Goal: Task Accomplishment & Management: Manage account settings

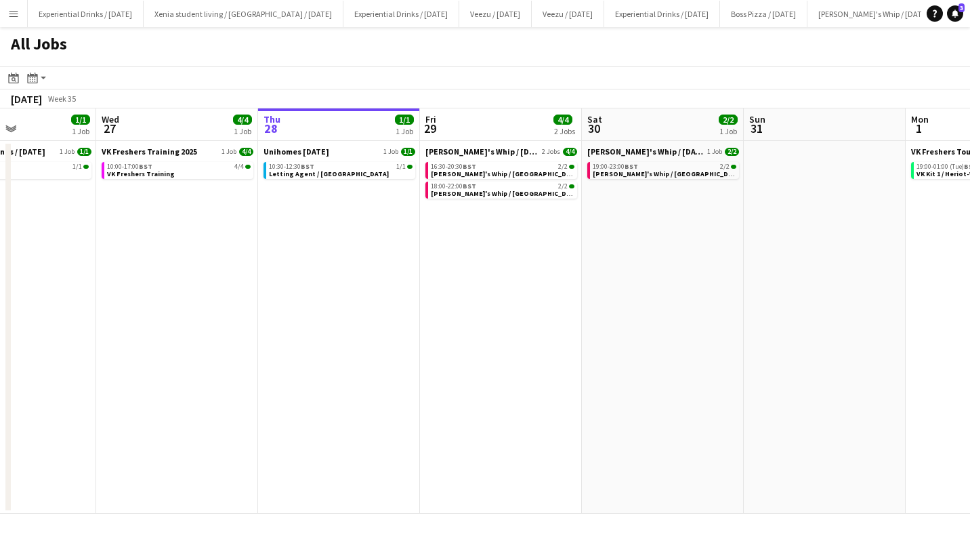
scroll to position [0, 354]
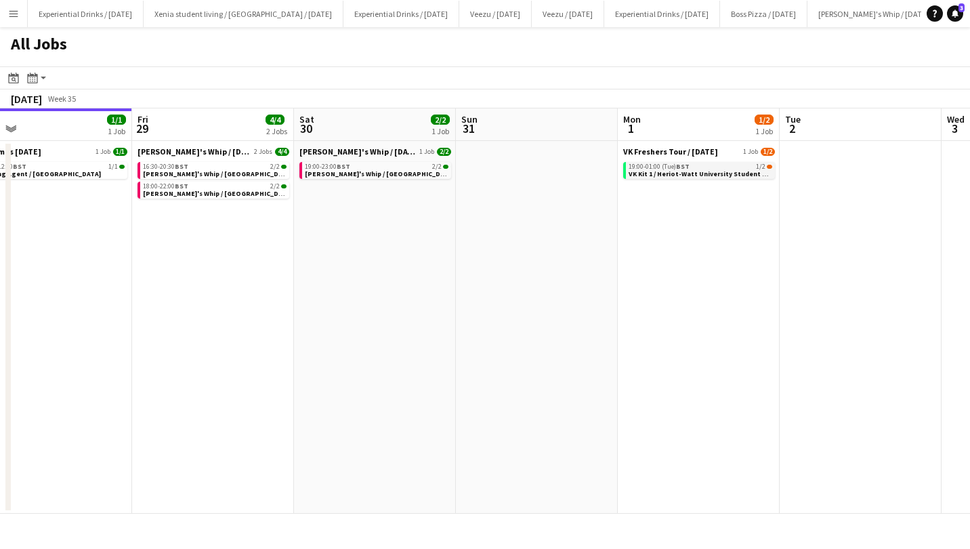
click at [739, 169] on span "VK Kit 1 / Heriot-Watt University Student Union" at bounding box center [705, 173] width 153 height 9
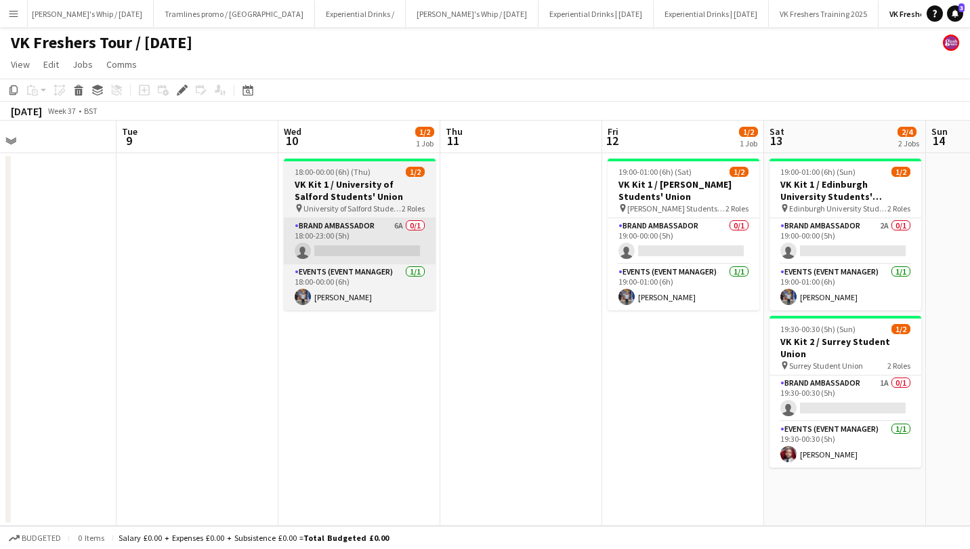
scroll to position [0, 370]
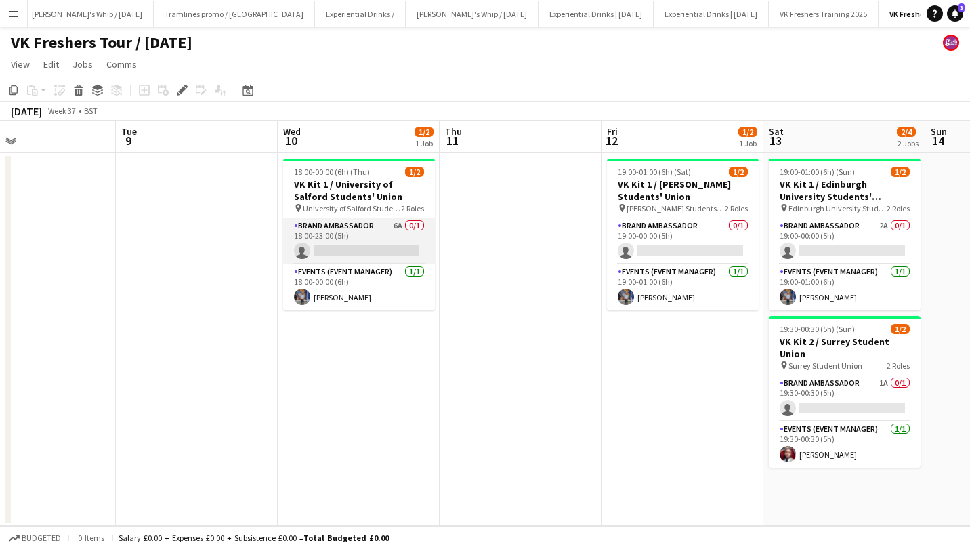
click at [377, 249] on app-card-role "Brand Ambassador 6A 0/1 18:00-23:00 (5h) single-neutral-actions" at bounding box center [359, 241] width 152 height 46
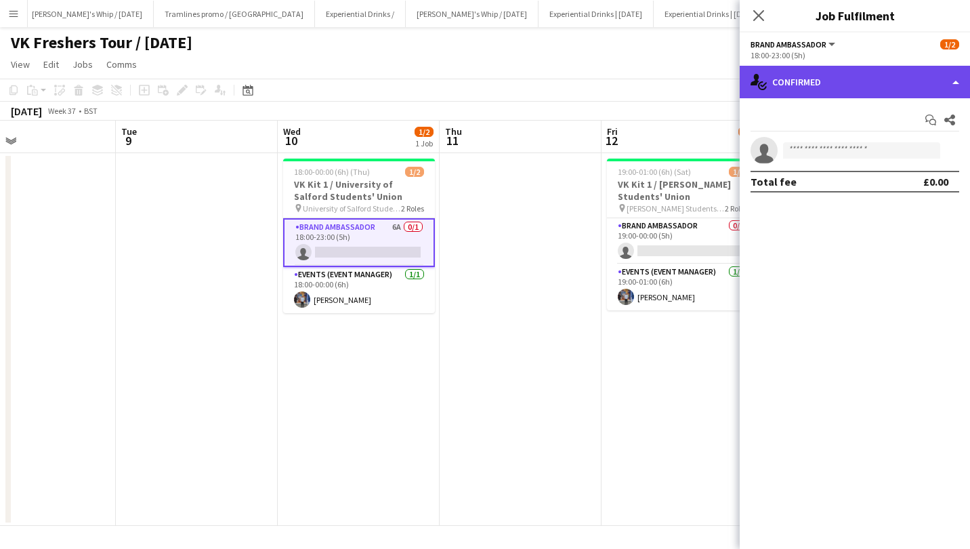
click at [888, 80] on div "single-neutral-actions-check-2 Confirmed" at bounding box center [855, 82] width 230 height 33
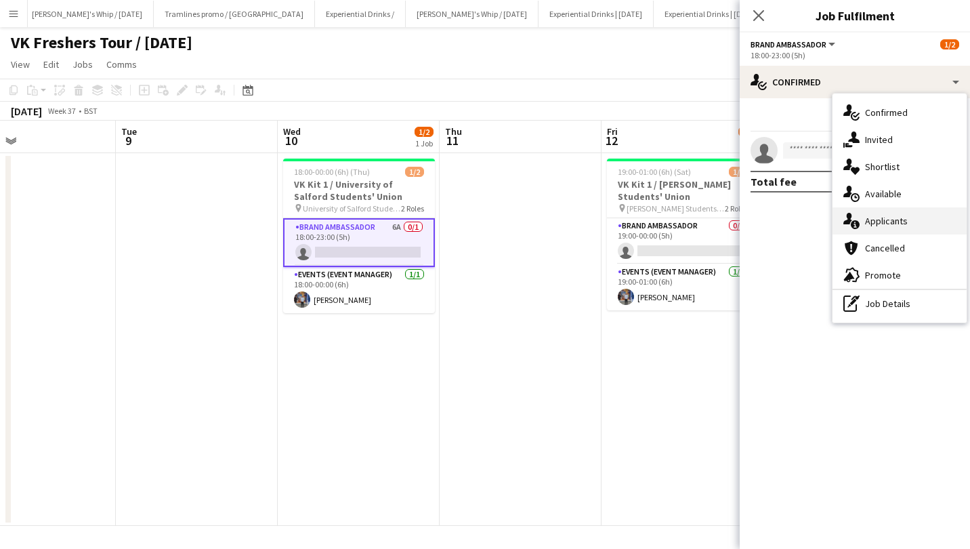
click at [907, 212] on div "single-neutral-actions-information Applicants" at bounding box center [900, 220] width 134 height 27
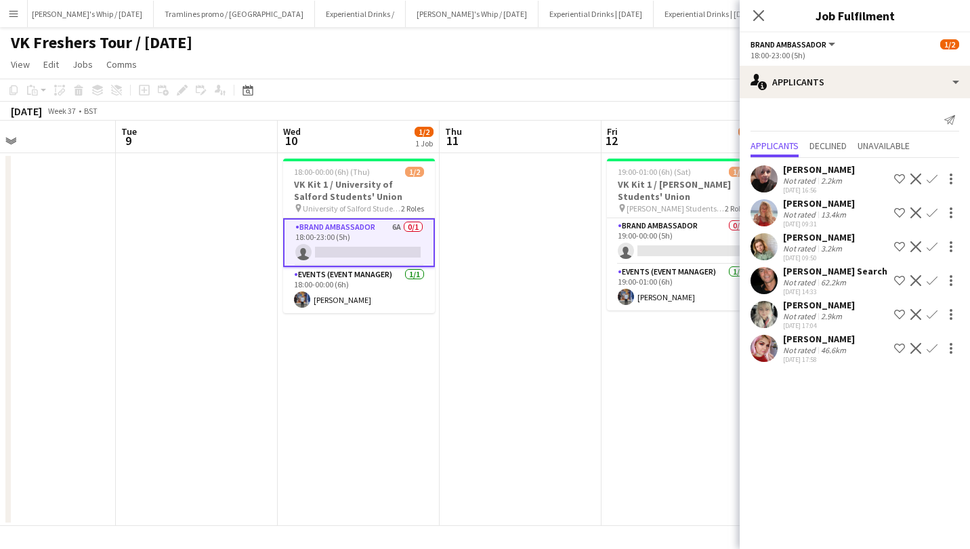
click at [934, 209] on app-icon "Confirm" at bounding box center [932, 212] width 11 height 11
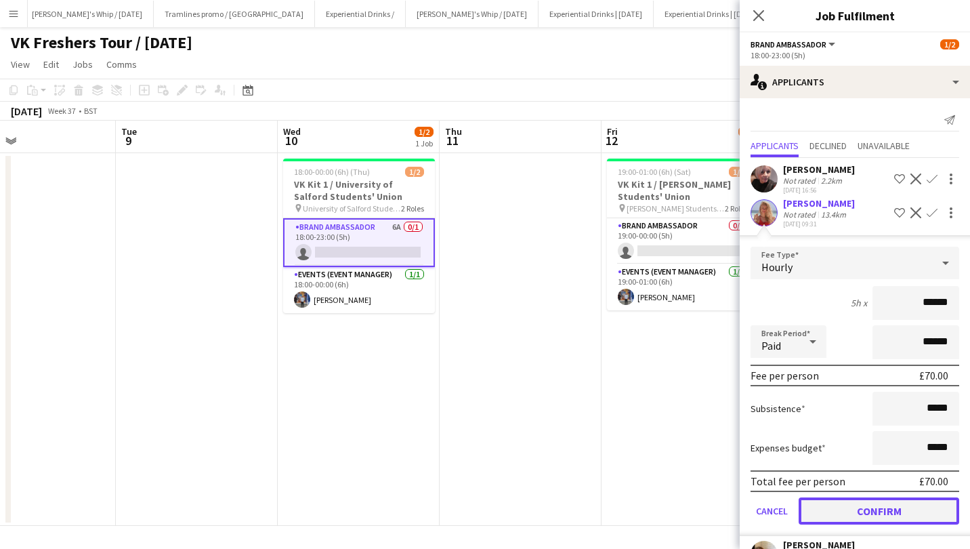
click at [892, 504] on button "Confirm" at bounding box center [879, 510] width 161 height 27
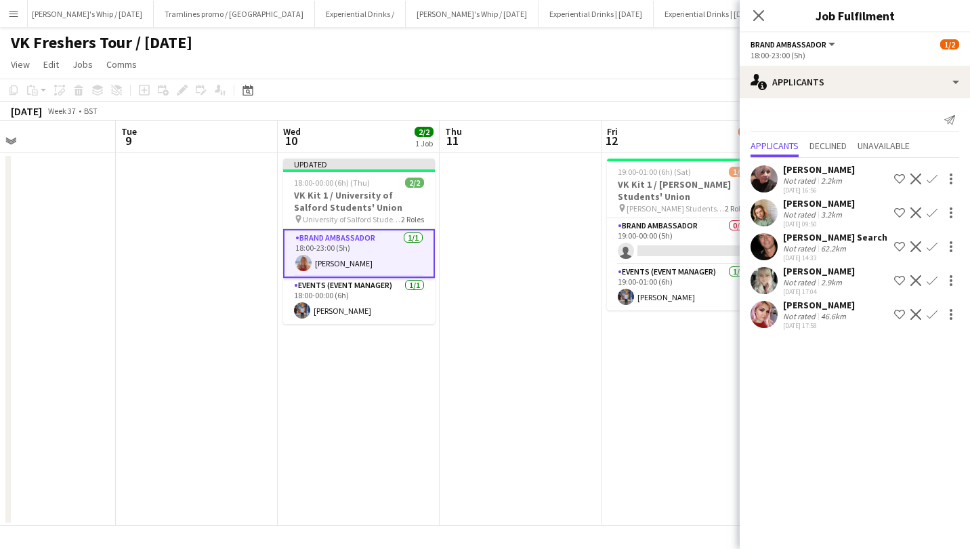
scroll to position [0, 464]
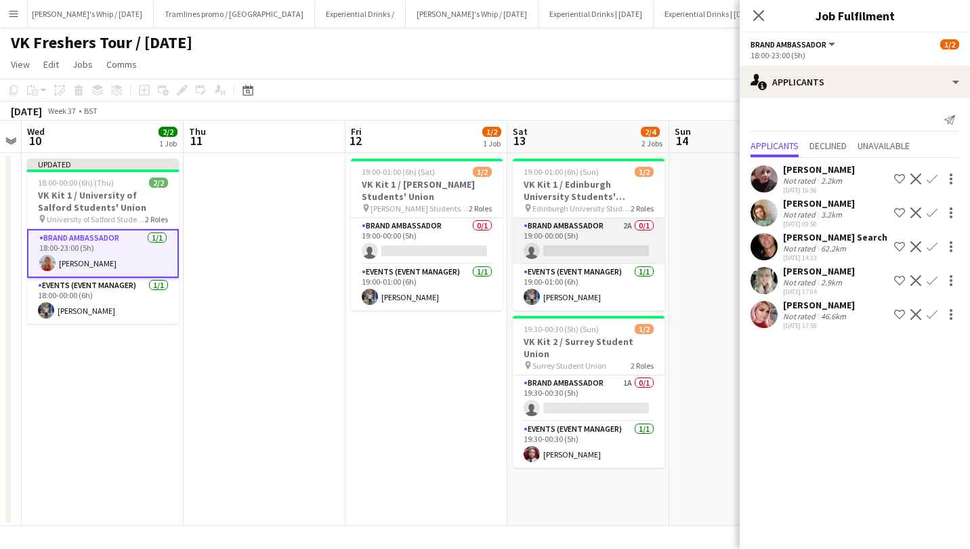
click at [588, 238] on app-card-role "Brand Ambassador 2A 0/1 19:00-00:00 (5h) single-neutral-actions" at bounding box center [589, 241] width 152 height 46
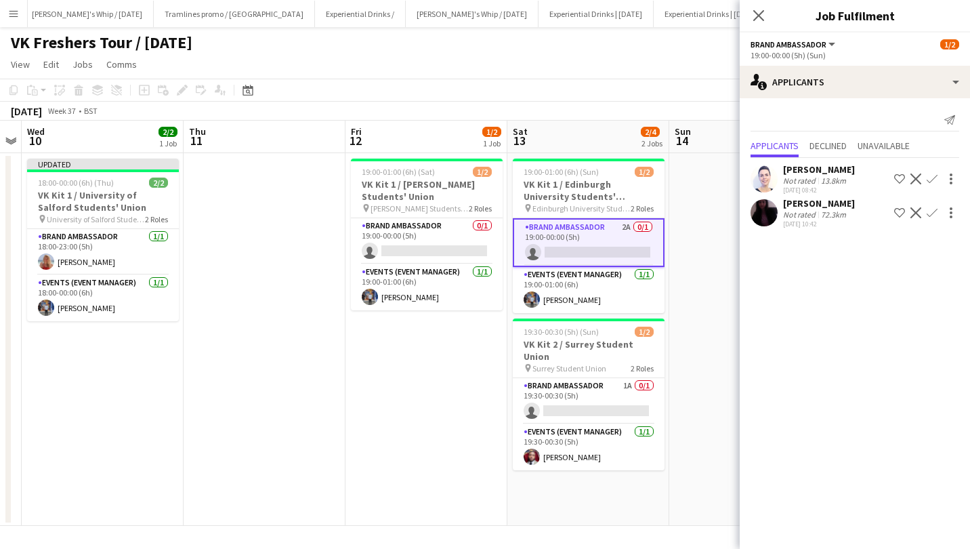
click at [835, 197] on div "Naina Bhardwaj" at bounding box center [819, 203] width 72 height 12
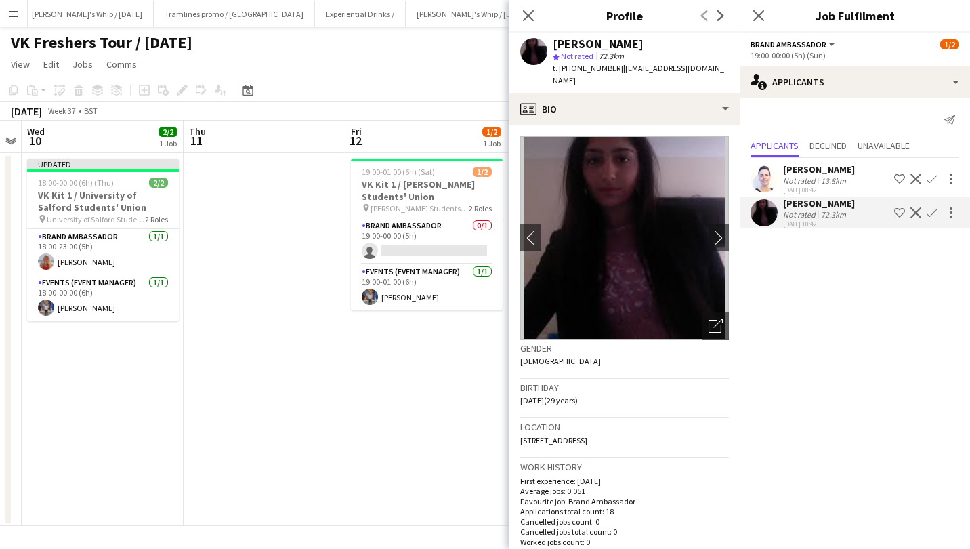
click at [934, 212] on app-icon "Confirm" at bounding box center [932, 212] width 11 height 11
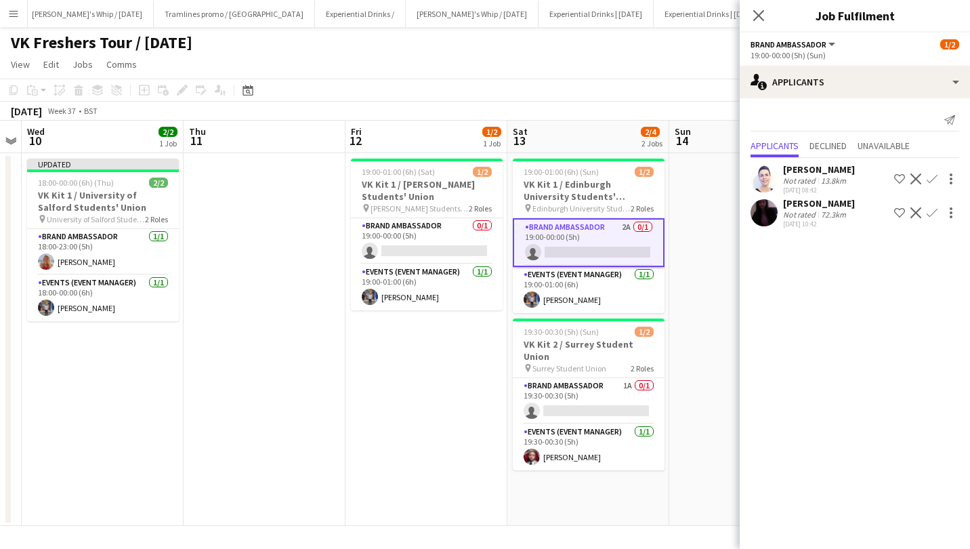
click at [934, 212] on app-icon "Confirm" at bounding box center [932, 212] width 11 height 11
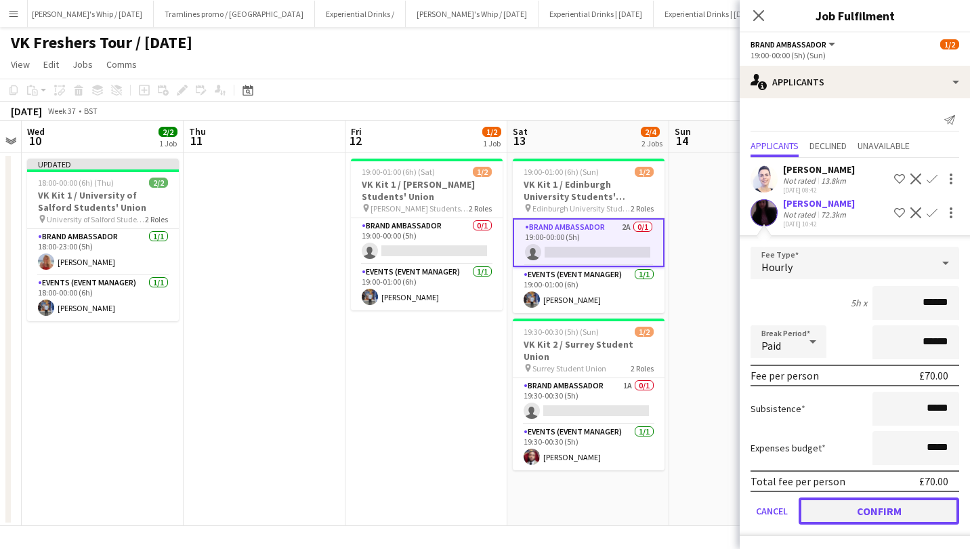
click at [899, 507] on button "Confirm" at bounding box center [879, 510] width 161 height 27
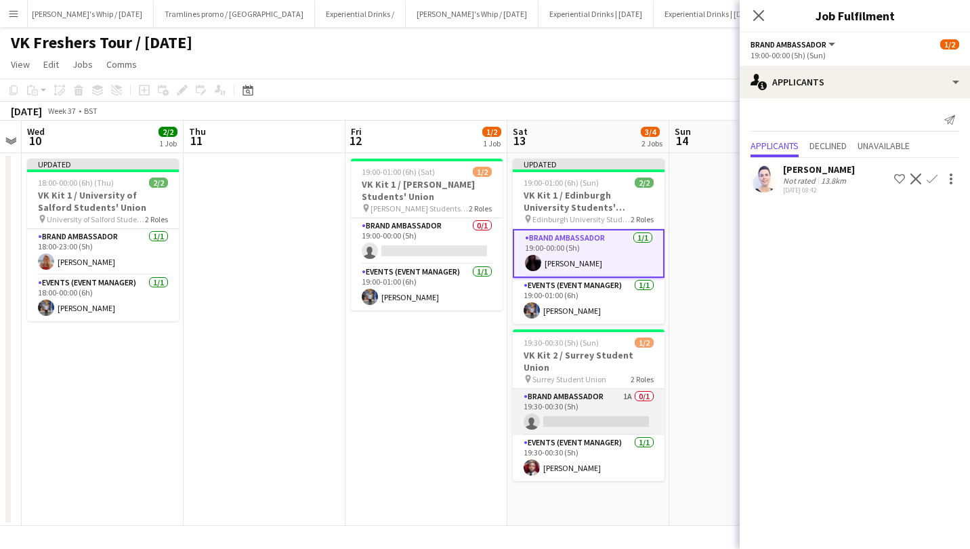
click at [589, 405] on app-card-role "Brand Ambassador 1A 0/1 19:30-00:30 (5h) single-neutral-actions" at bounding box center [589, 412] width 152 height 46
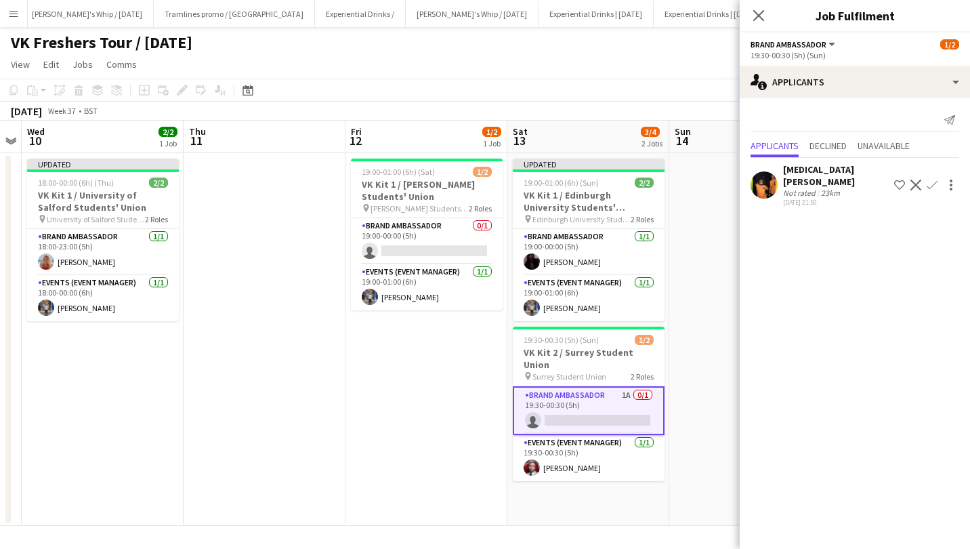
click at [938, 177] on button "Confirm" at bounding box center [932, 185] width 16 height 16
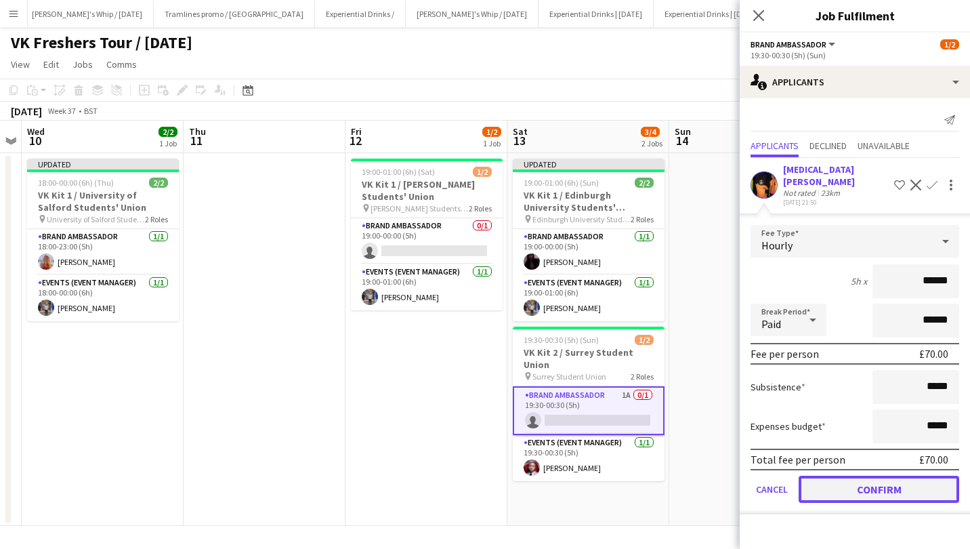
click at [867, 476] on button "Confirm" at bounding box center [879, 489] width 161 height 27
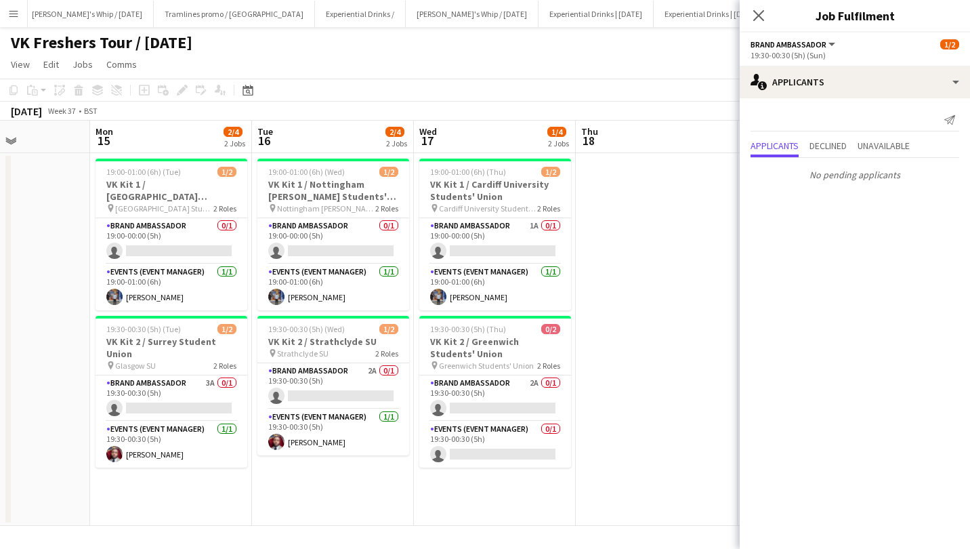
scroll to position [0, 403]
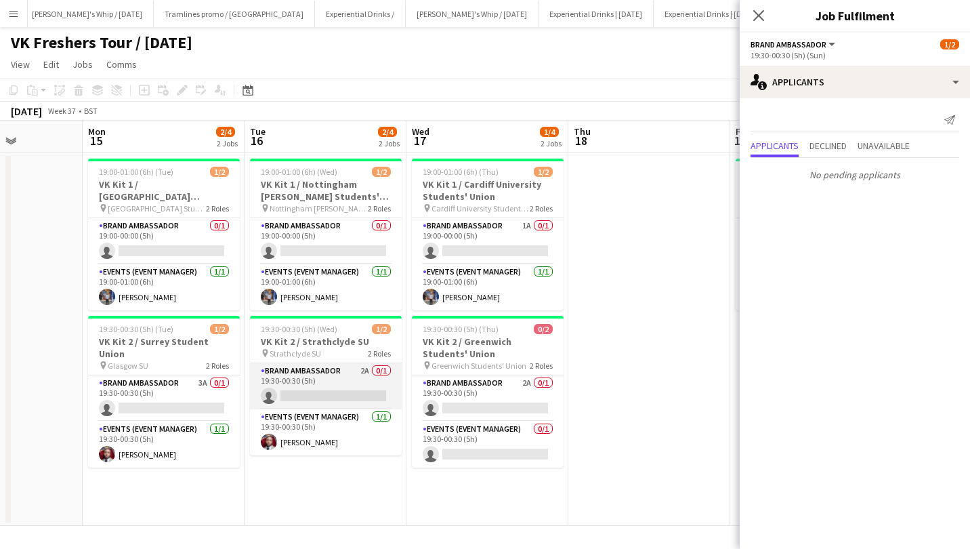
click at [321, 384] on app-card-role "Brand Ambassador 2A 0/1 19:30-00:30 (5h) single-neutral-actions" at bounding box center [326, 386] width 152 height 46
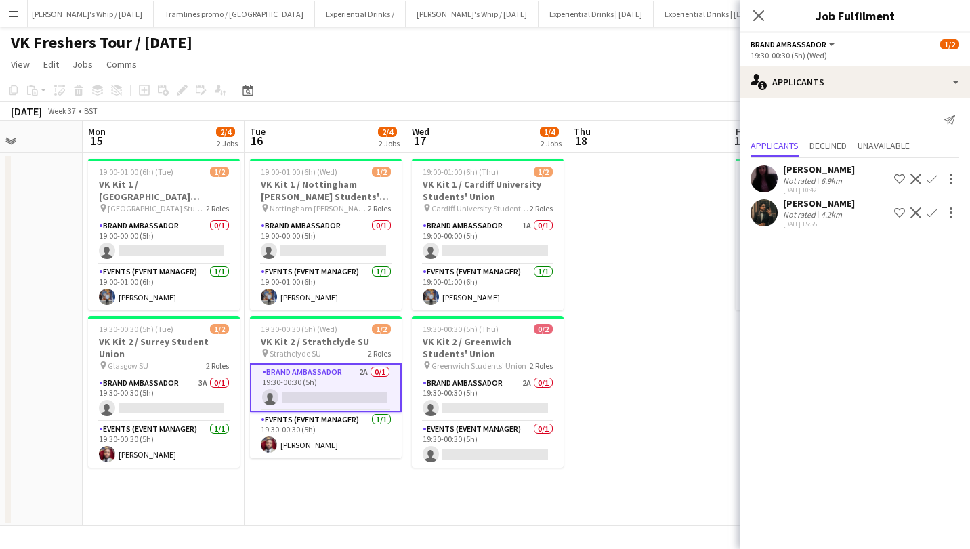
click at [935, 173] on app-icon "Confirm" at bounding box center [932, 178] width 11 height 11
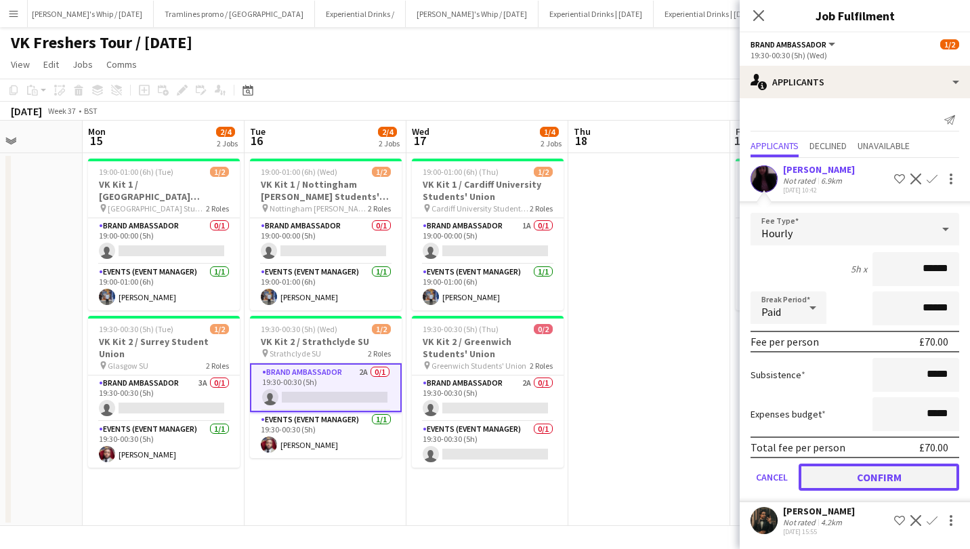
click at [867, 474] on button "Confirm" at bounding box center [879, 476] width 161 height 27
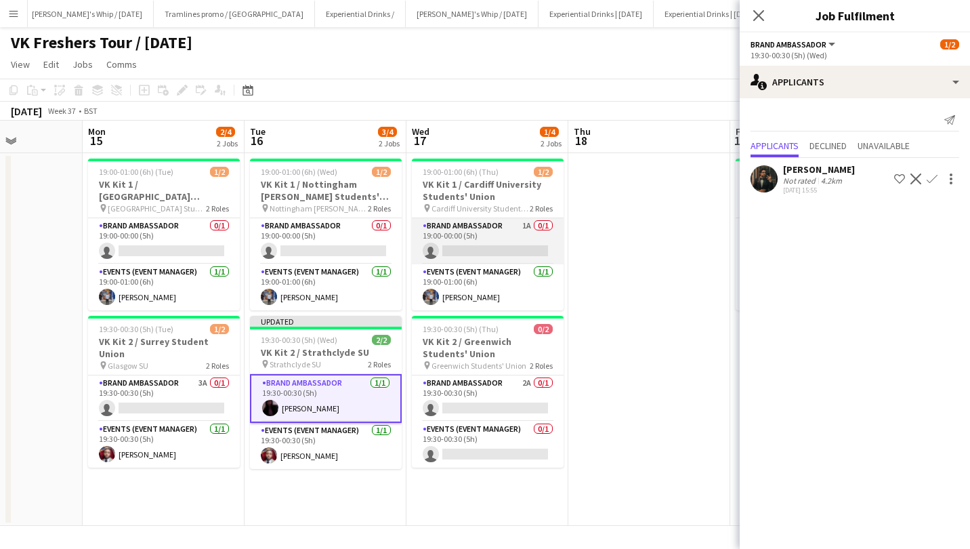
click at [489, 232] on app-card-role "Brand Ambassador 1A 0/1 19:00-00:00 (5h) single-neutral-actions" at bounding box center [488, 241] width 152 height 46
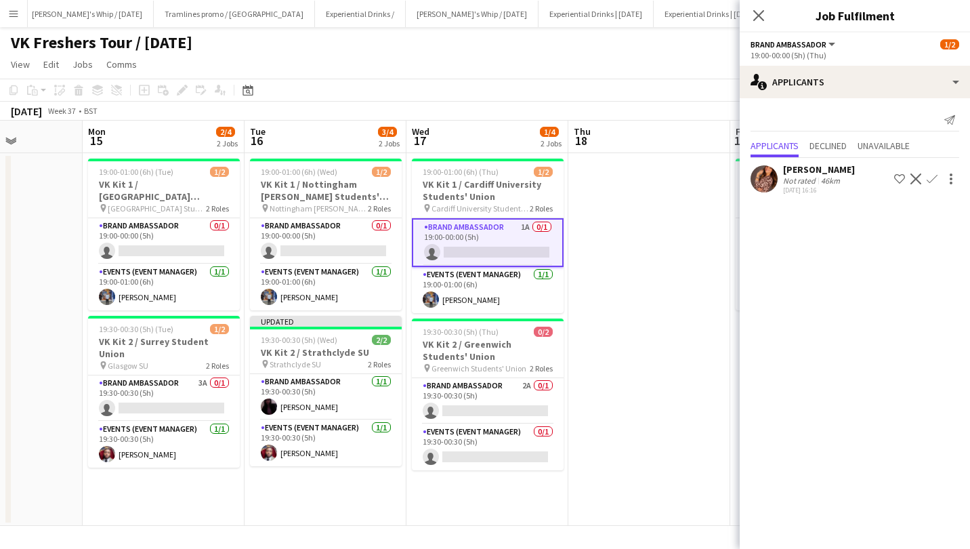
click at [934, 176] on app-icon "Confirm" at bounding box center [932, 178] width 11 height 11
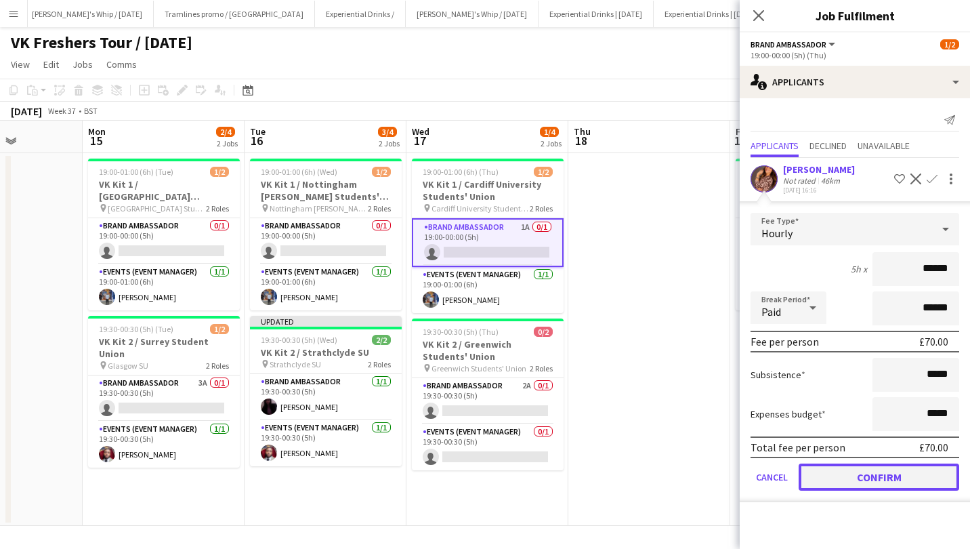
click at [871, 472] on button "Confirm" at bounding box center [879, 476] width 161 height 27
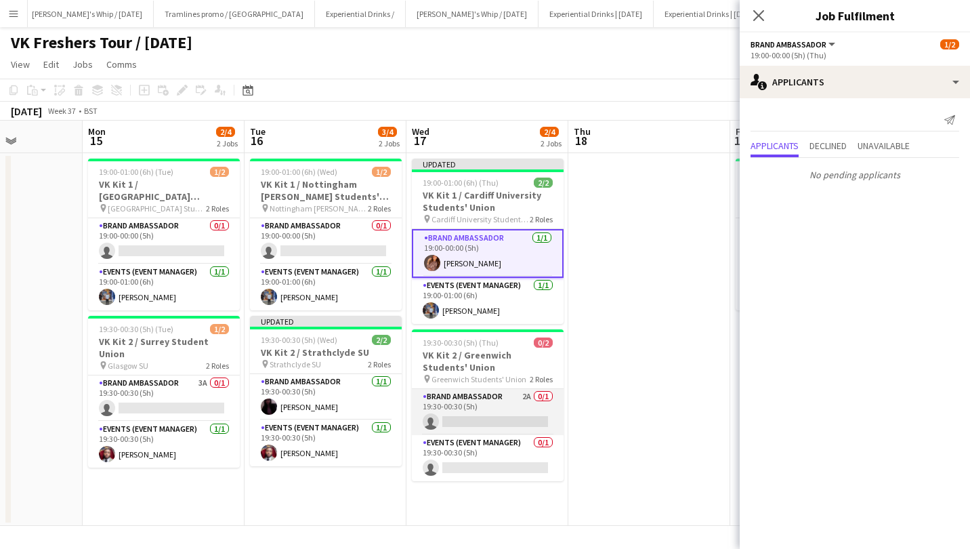
click at [510, 411] on app-card-role "Brand Ambassador 2A 0/1 19:30-00:30 (5h) single-neutral-actions" at bounding box center [488, 412] width 152 height 46
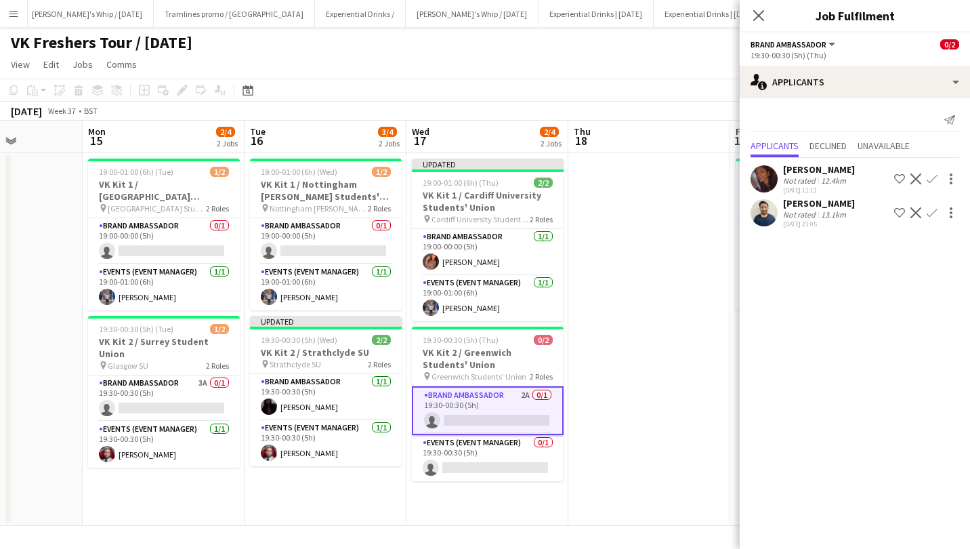
click at [933, 177] on app-icon "Confirm" at bounding box center [932, 178] width 11 height 11
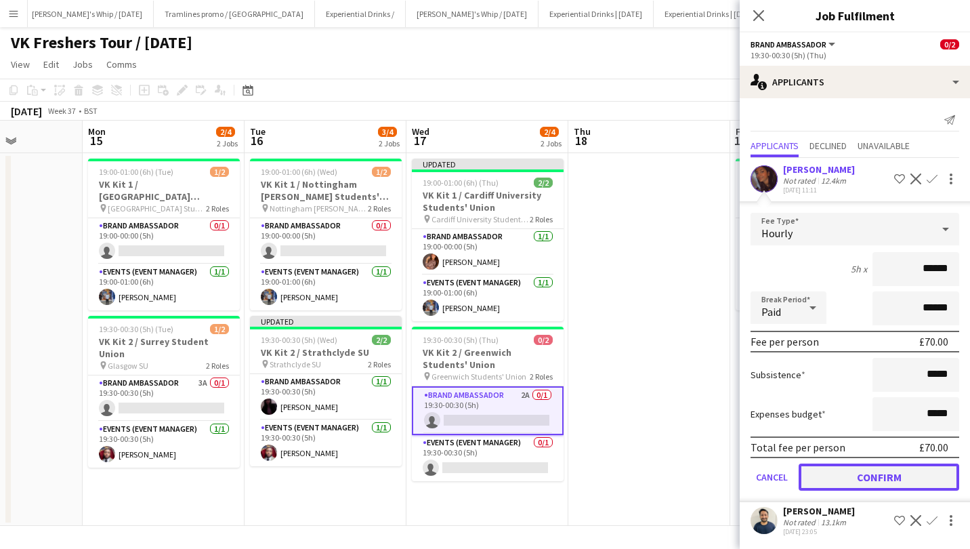
click at [886, 472] on button "Confirm" at bounding box center [879, 476] width 161 height 27
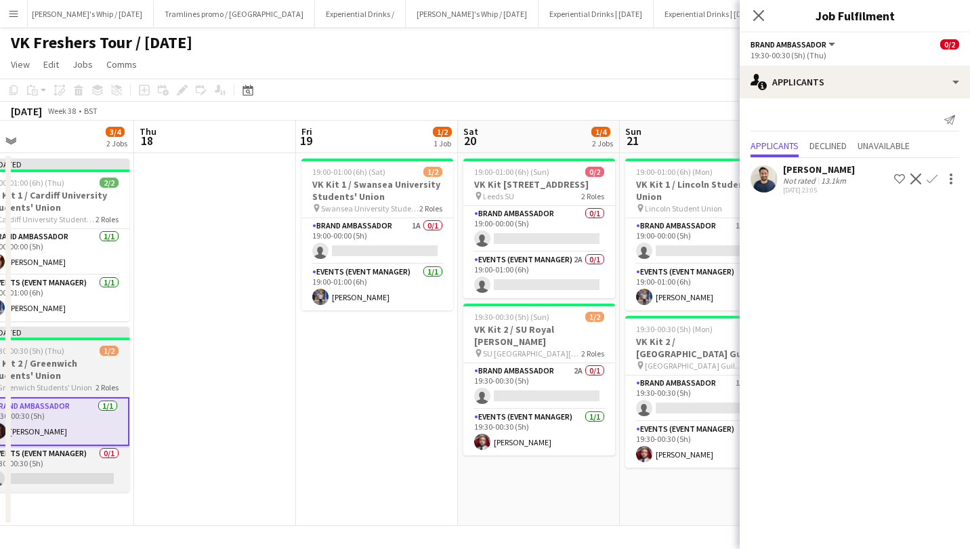
scroll to position [0, 512]
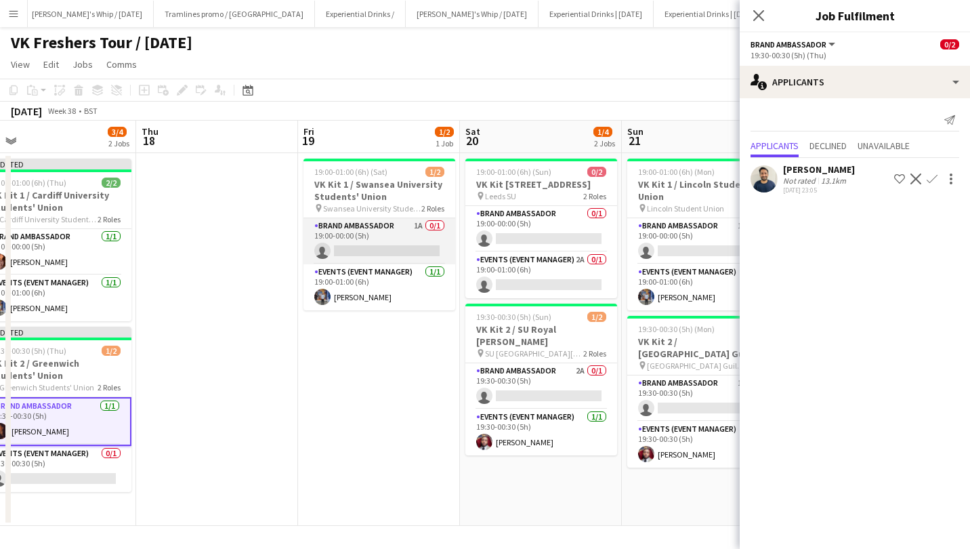
click at [367, 232] on app-card-role "Brand Ambassador 1A 0/1 19:00-00:00 (5h) single-neutral-actions" at bounding box center [380, 241] width 152 height 46
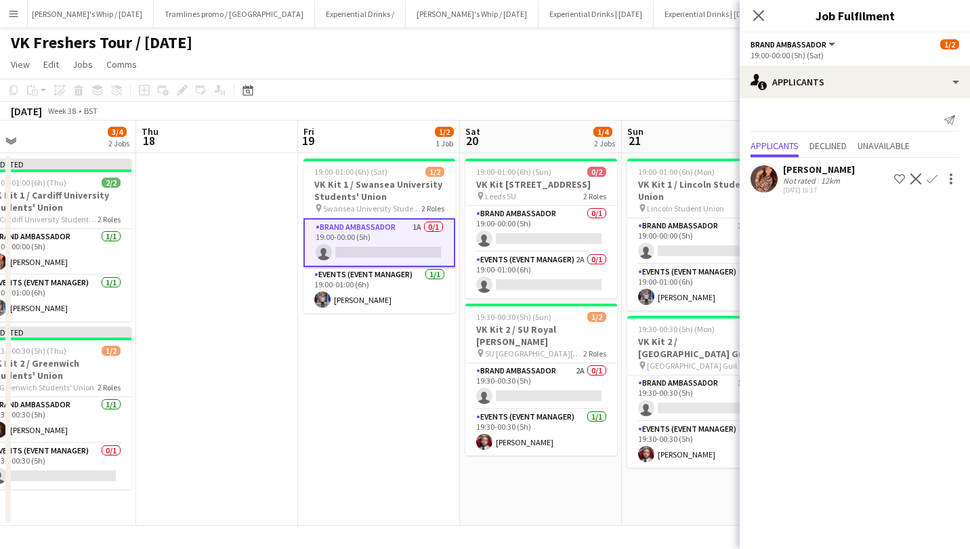
click at [936, 176] on app-icon "Confirm" at bounding box center [932, 178] width 11 height 11
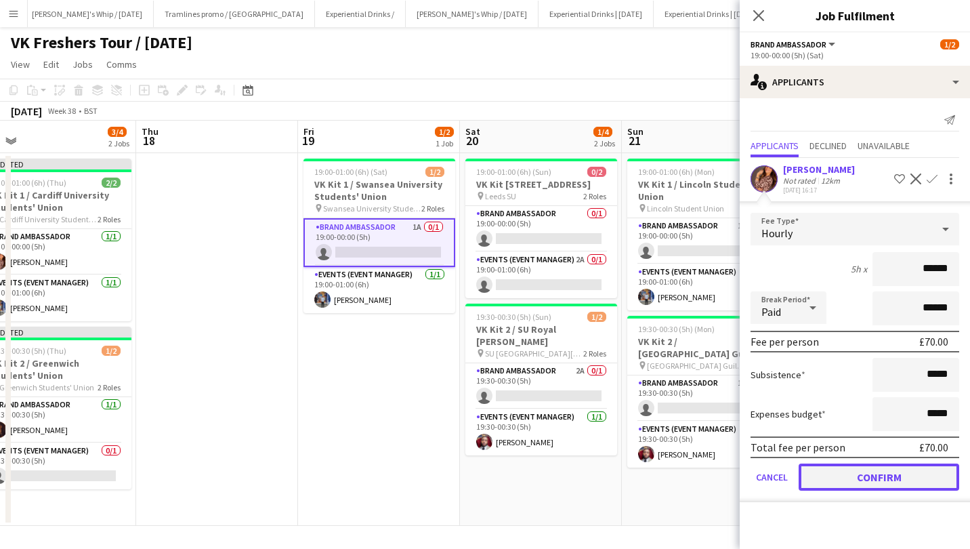
click at [879, 467] on button "Confirm" at bounding box center [879, 476] width 161 height 27
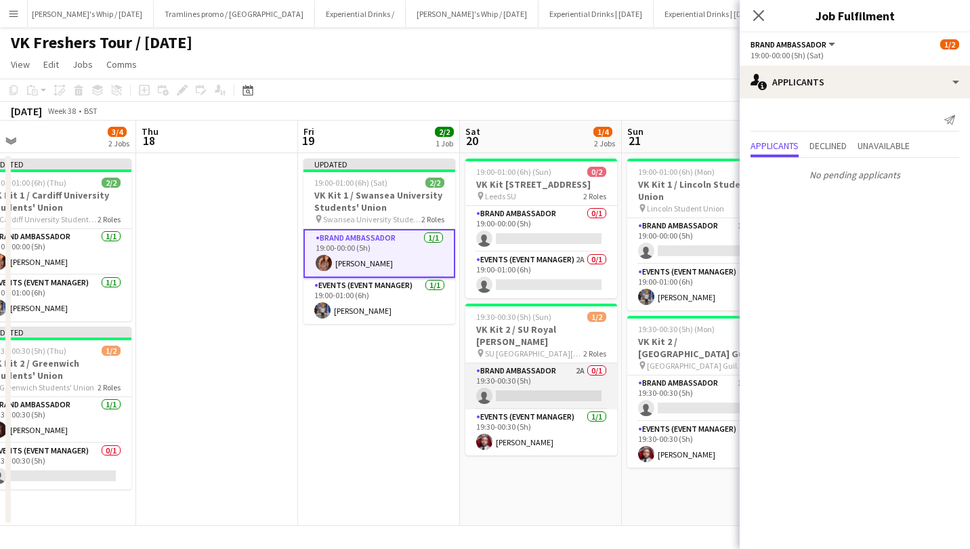
click at [520, 382] on app-card-role "Brand Ambassador 2A 0/1 19:30-00:30 (5h) single-neutral-actions" at bounding box center [542, 386] width 152 height 46
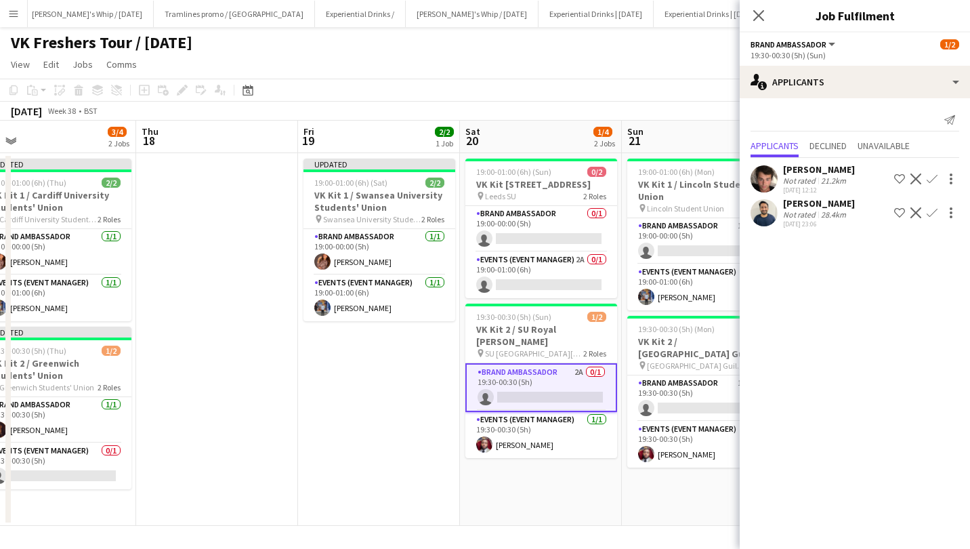
click at [826, 199] on div "Ghulam Murtaza" at bounding box center [819, 203] width 72 height 12
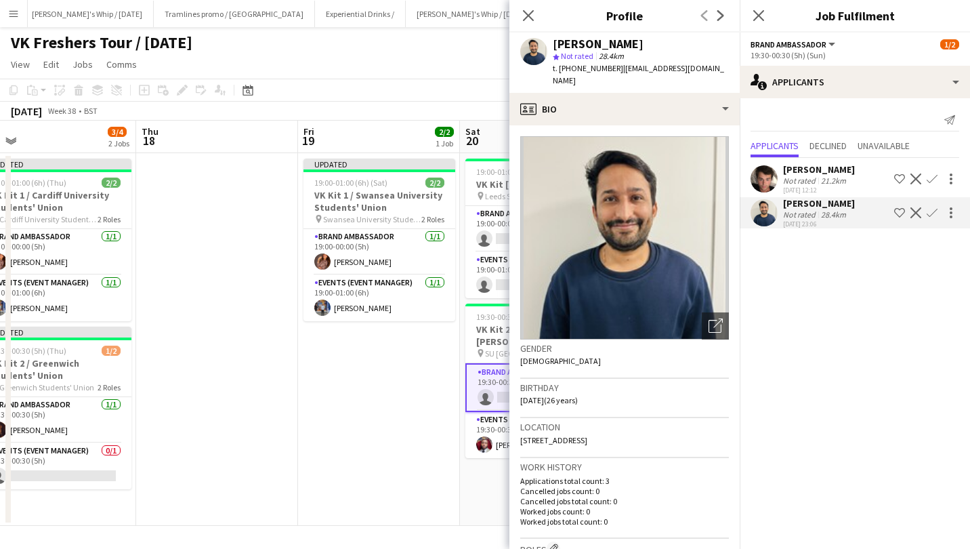
click at [817, 163] on div "Sebastian Hill Not rated 21.2km 26-08-2025 12:12 Shortlist crew Decline Confirm…" at bounding box center [855, 194] width 230 height 73
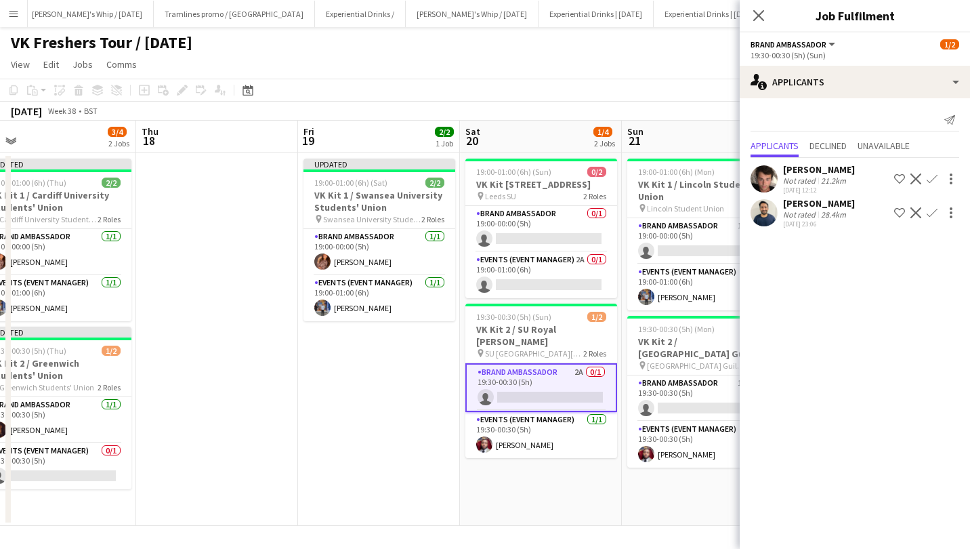
click at [810, 168] on div "Sebastian Hill" at bounding box center [819, 169] width 72 height 12
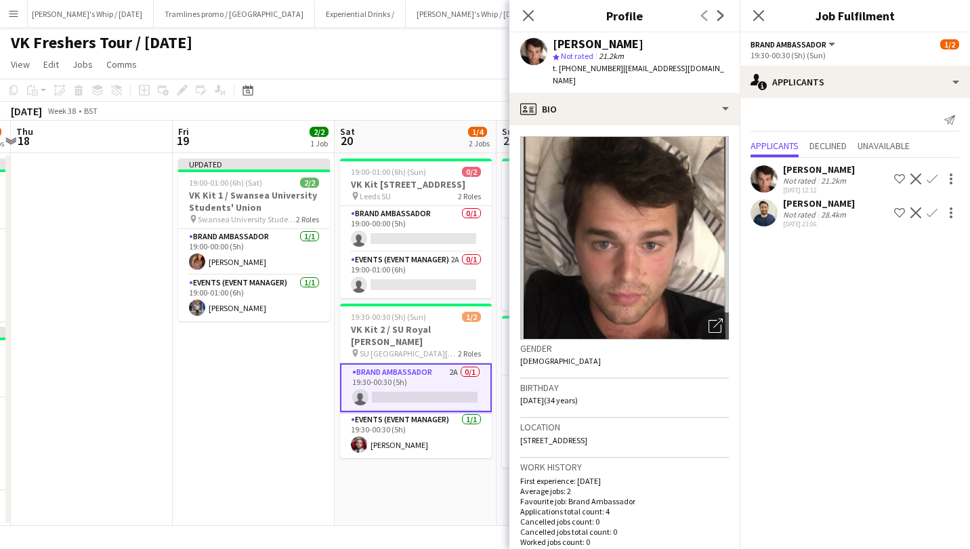
scroll to position [0, 476]
click at [820, 202] on div "Ghulam Murtaza" at bounding box center [819, 203] width 72 height 12
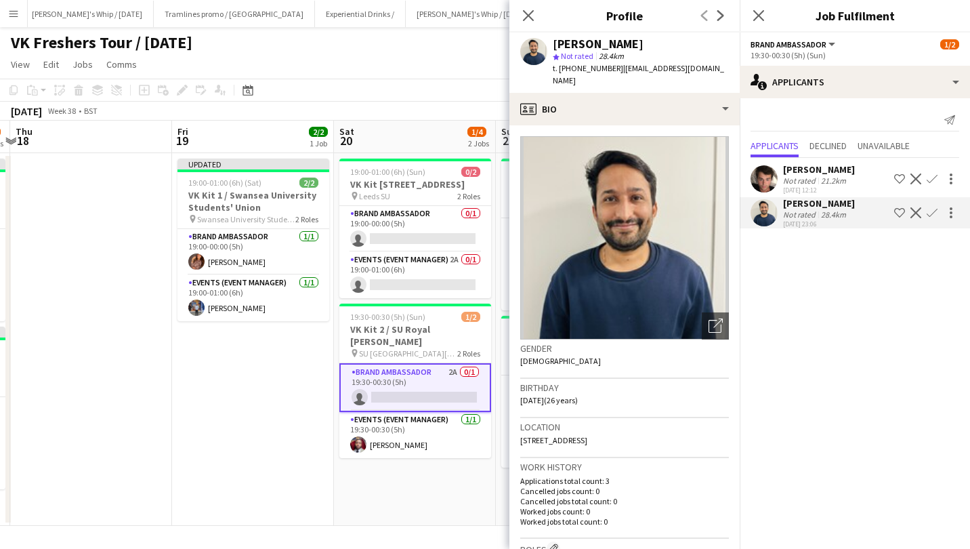
click at [828, 163] on div "Sebastian Hill Not rated 21.2km 26-08-2025 12:12 Shortlist crew Decline Confirm…" at bounding box center [855, 194] width 230 height 73
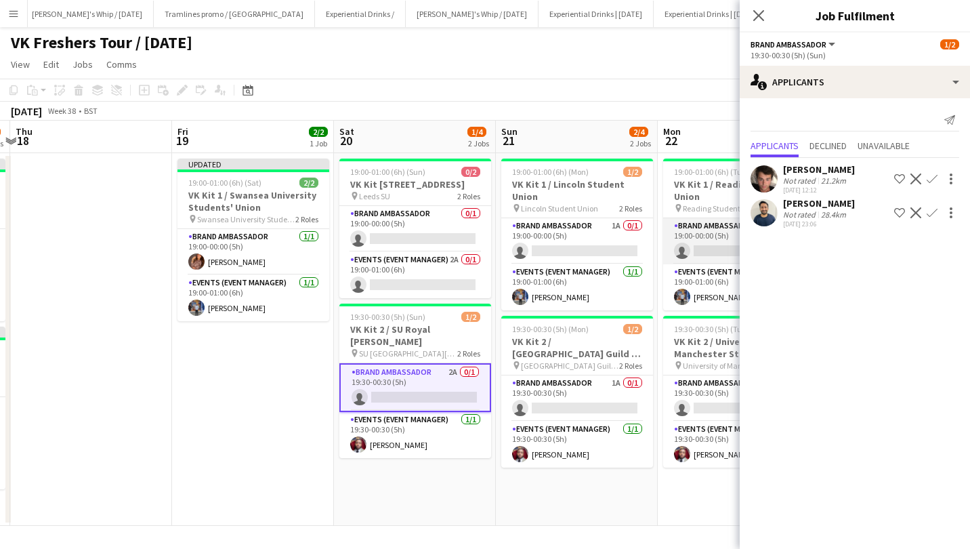
scroll to position [0, 409]
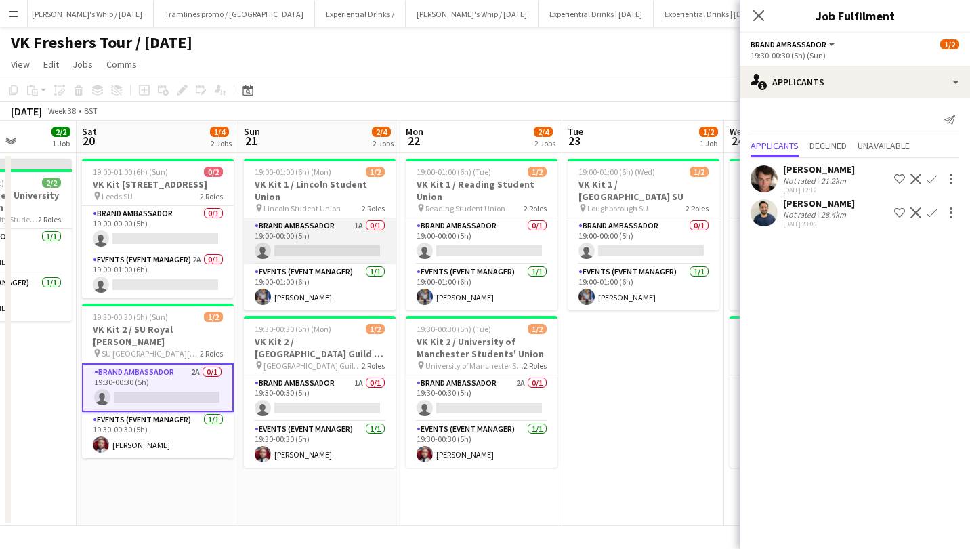
click at [327, 242] on app-card-role "Brand Ambassador 1A 0/1 19:00-00:00 (5h) single-neutral-actions" at bounding box center [320, 241] width 152 height 46
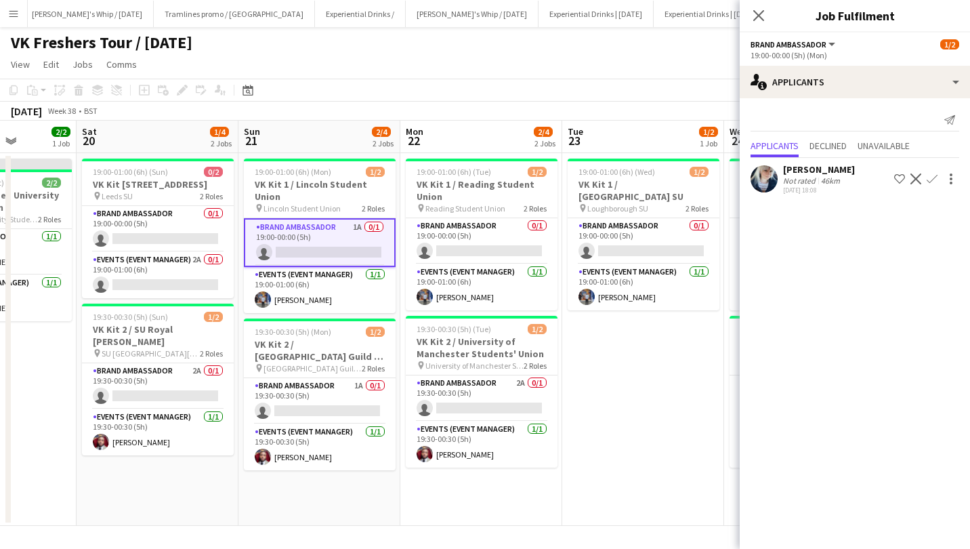
click at [932, 179] on app-icon "Confirm" at bounding box center [932, 178] width 11 height 11
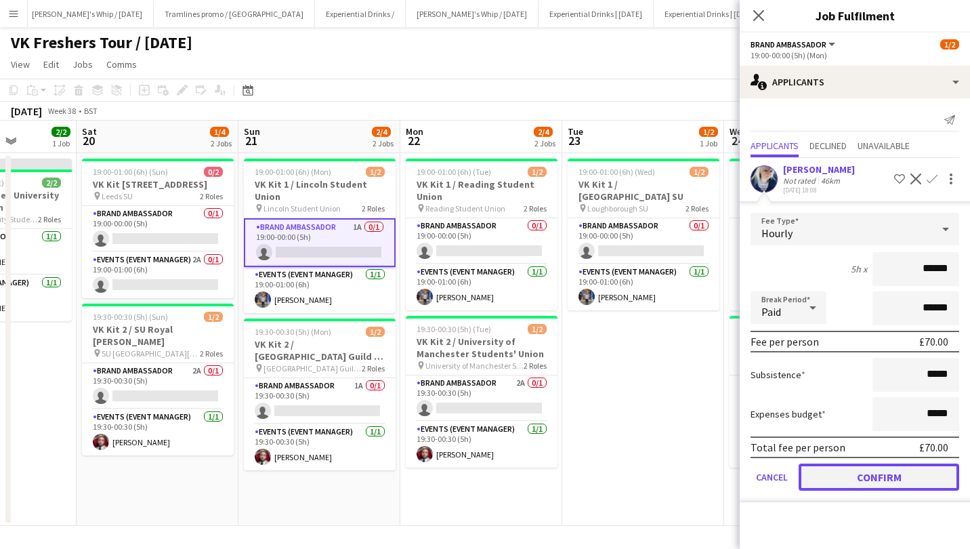
click at [883, 480] on button "Confirm" at bounding box center [879, 476] width 161 height 27
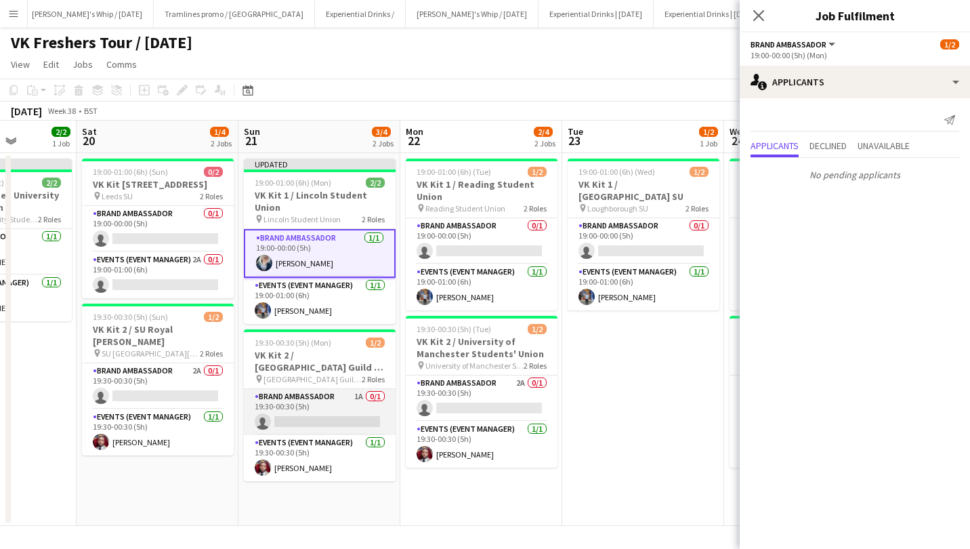
click at [308, 396] on app-card-role "Brand Ambassador 1A 0/1 19:30-00:30 (5h) single-neutral-actions" at bounding box center [320, 412] width 152 height 46
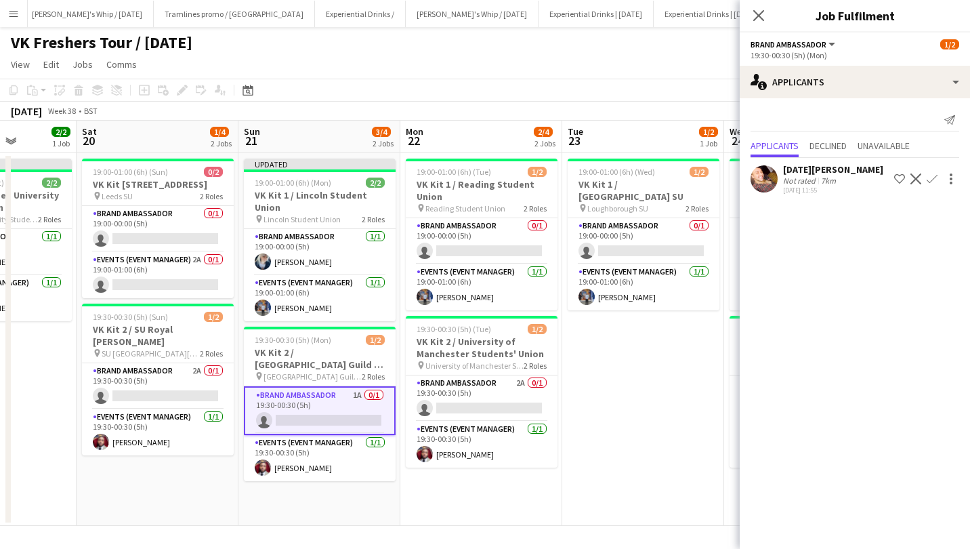
click at [932, 175] on app-icon "Confirm" at bounding box center [932, 178] width 11 height 11
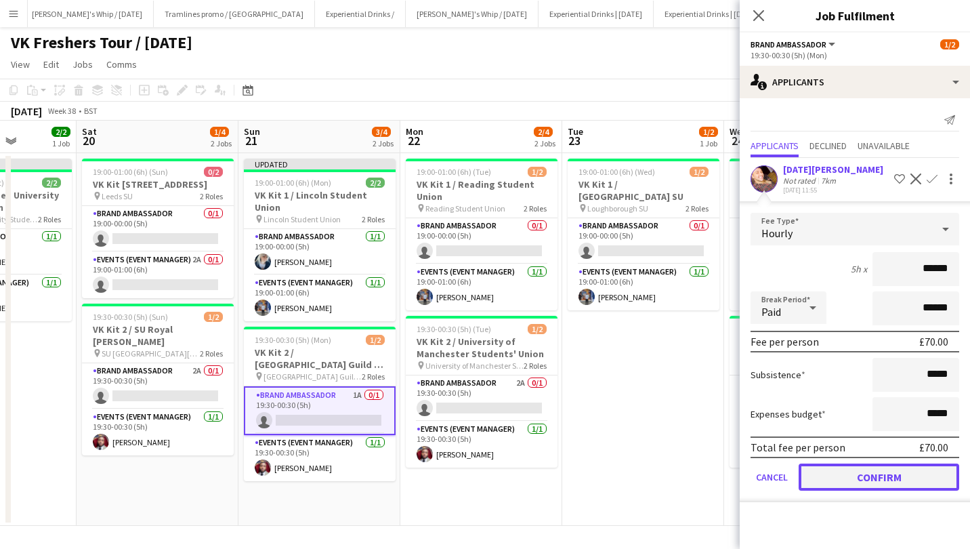
click at [858, 472] on button "Confirm" at bounding box center [879, 476] width 161 height 27
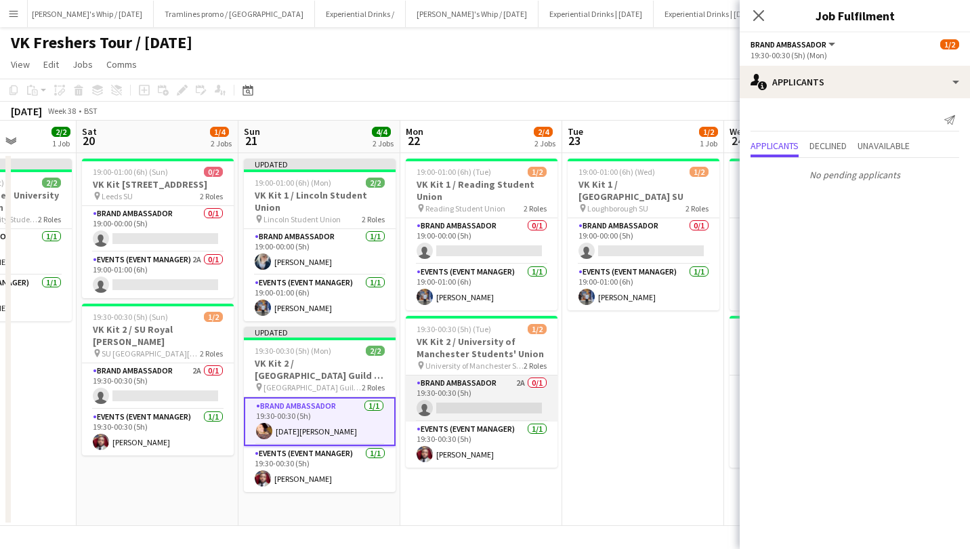
click at [503, 408] on app-card-role "Brand Ambassador 2A 0/1 19:30-00:30 (5h) single-neutral-actions" at bounding box center [482, 398] width 152 height 46
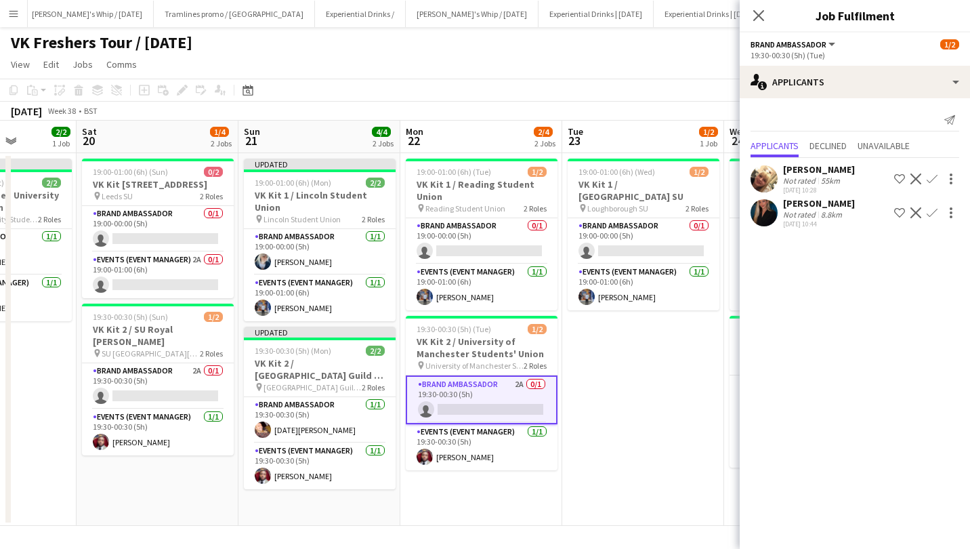
click at [842, 167] on div "Kayleigh Sweetman" at bounding box center [819, 169] width 72 height 12
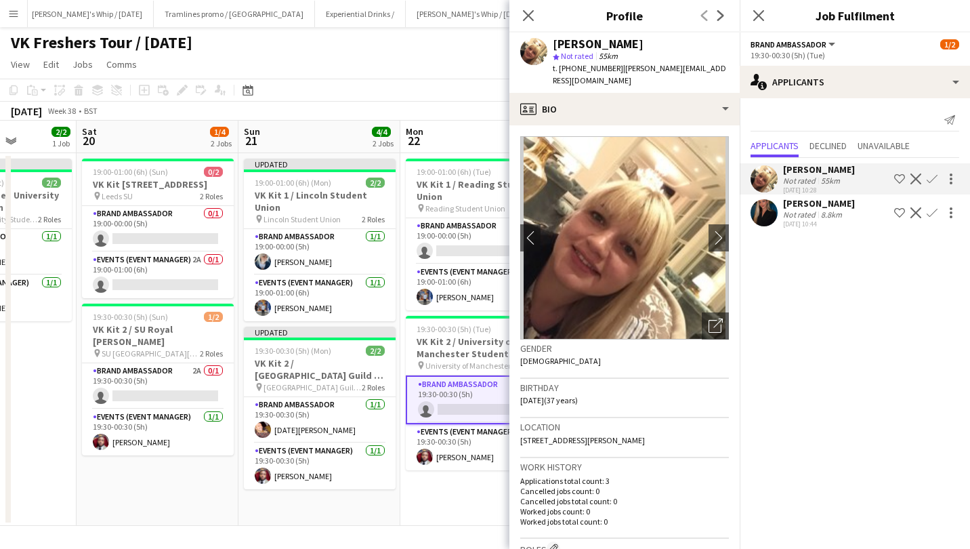
click at [810, 212] on div "Not rated" at bounding box center [800, 214] width 35 height 10
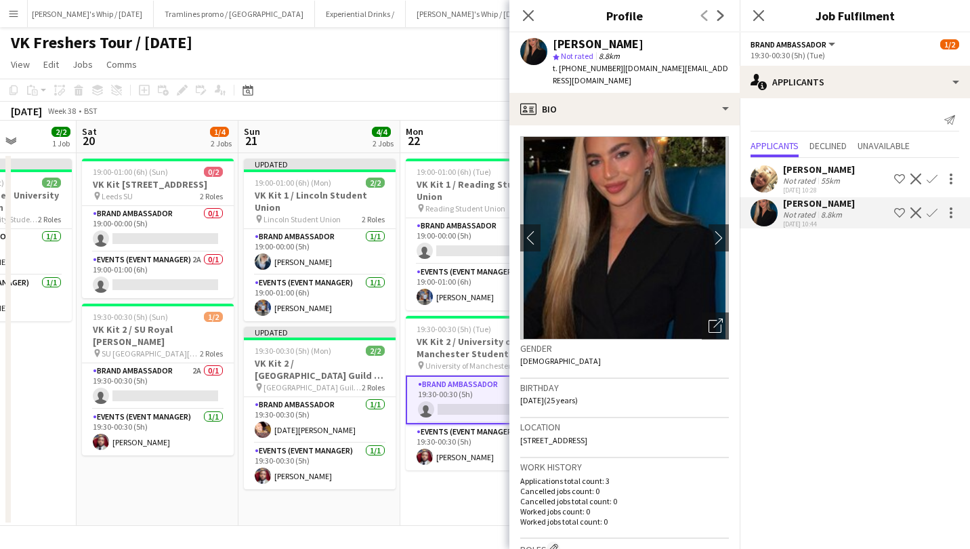
click at [935, 209] on app-icon "Confirm" at bounding box center [932, 212] width 11 height 11
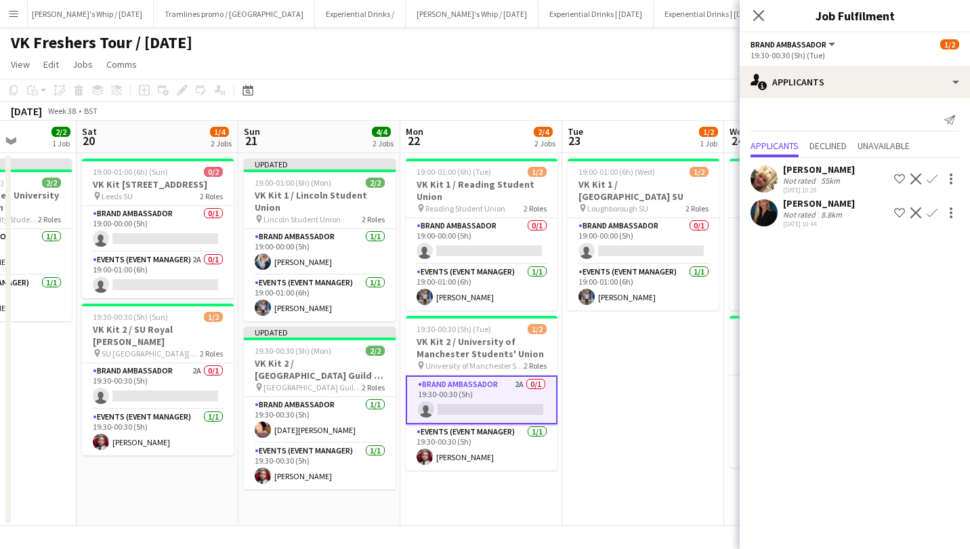
click at [935, 209] on app-icon "Confirm" at bounding box center [932, 212] width 11 height 11
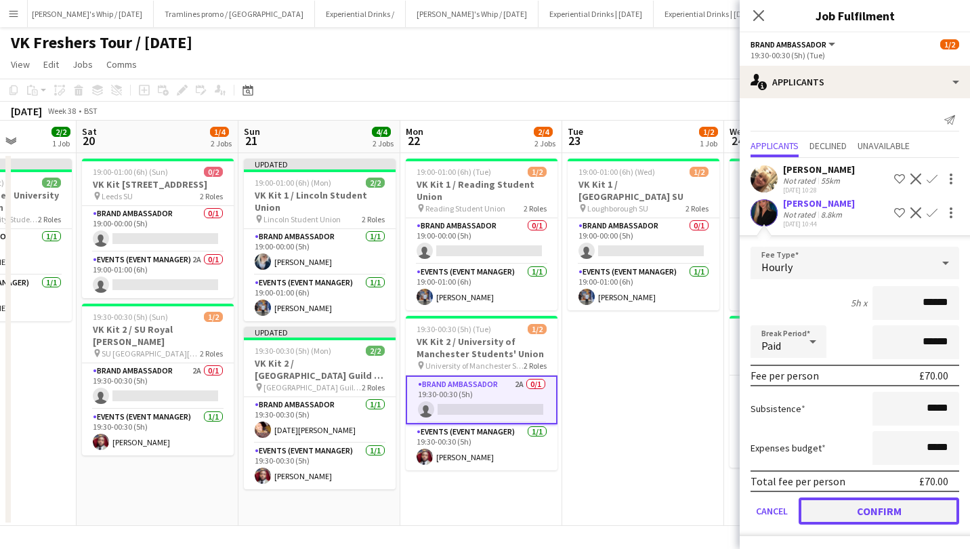
click at [898, 508] on button "Confirm" at bounding box center [879, 510] width 161 height 27
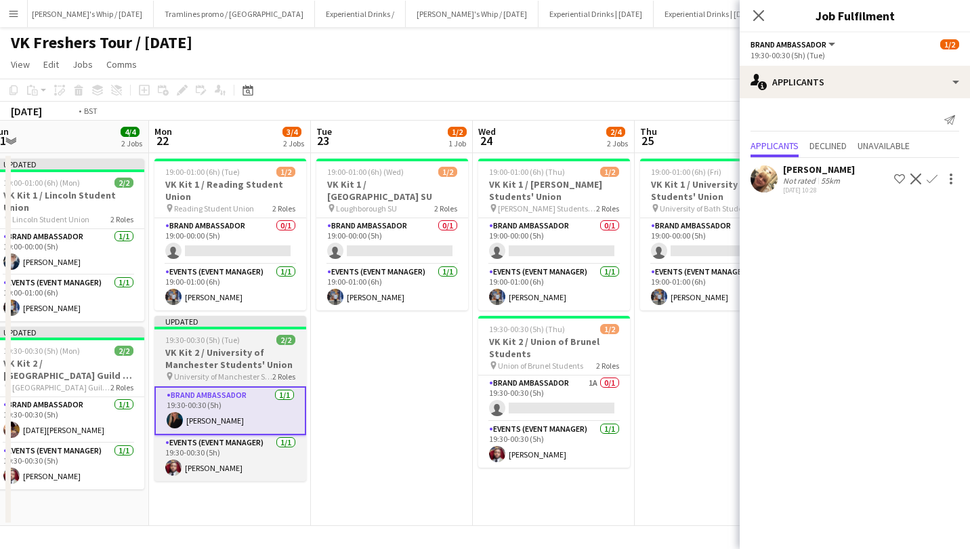
scroll to position [0, 496]
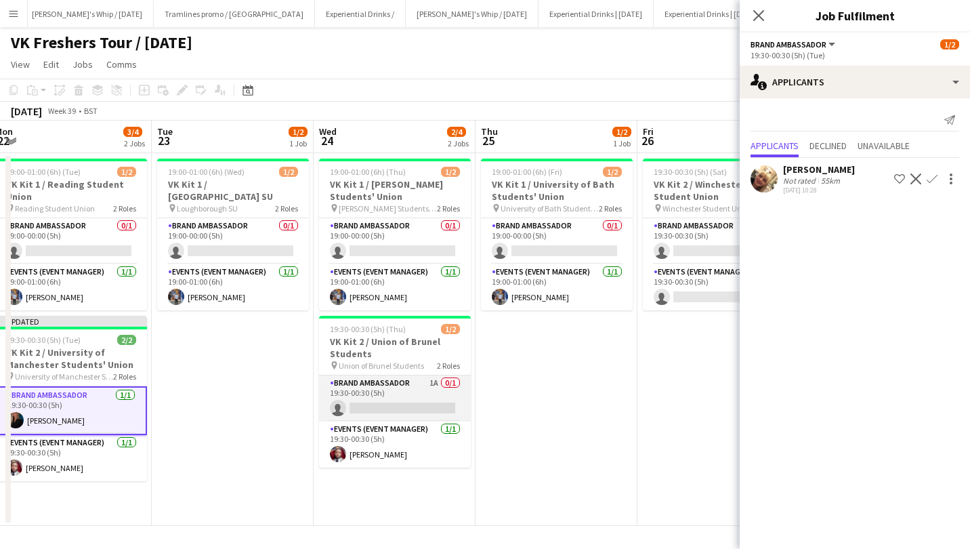
click at [419, 394] on app-card-role "Brand Ambassador 1A 0/1 19:30-00:30 (5h) single-neutral-actions" at bounding box center [395, 398] width 152 height 46
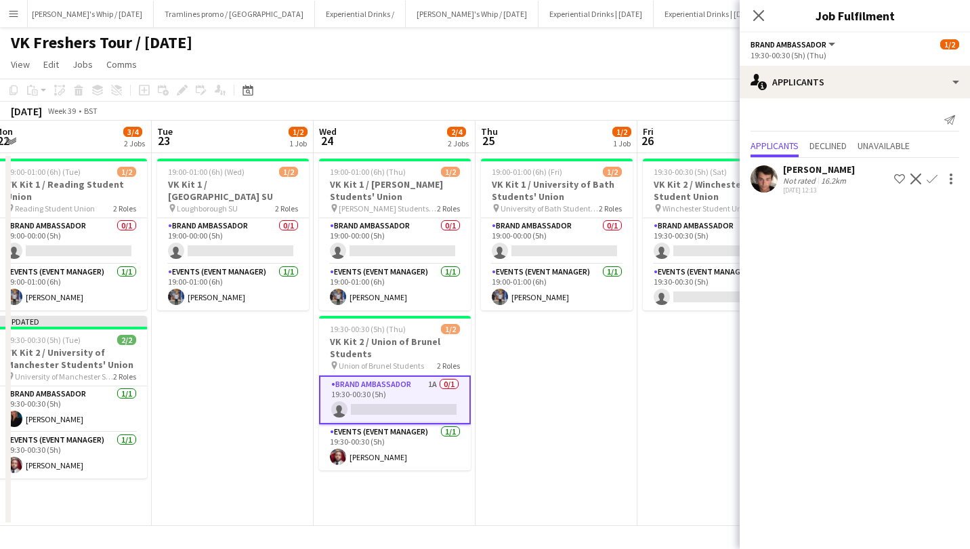
click at [933, 177] on app-icon "Confirm" at bounding box center [932, 178] width 11 height 11
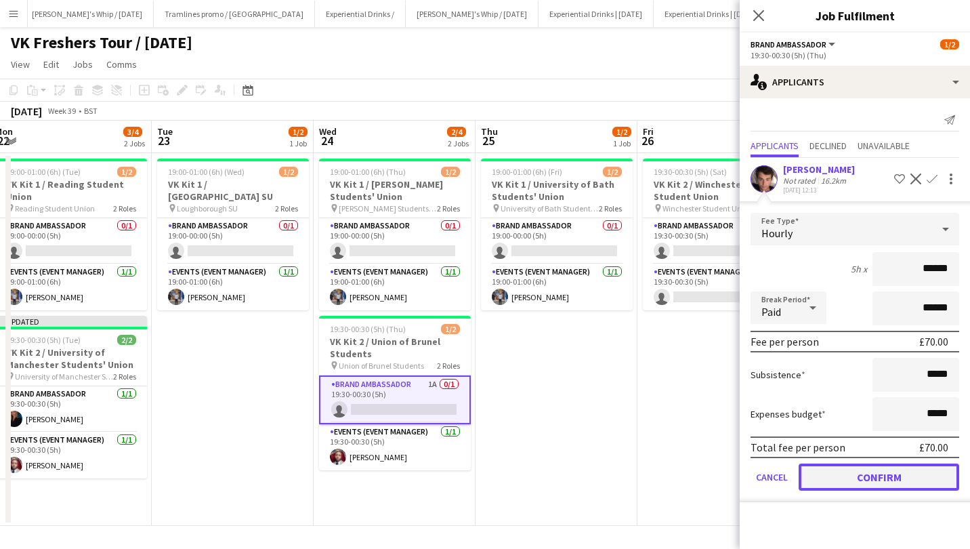
click at [881, 480] on button "Confirm" at bounding box center [879, 476] width 161 height 27
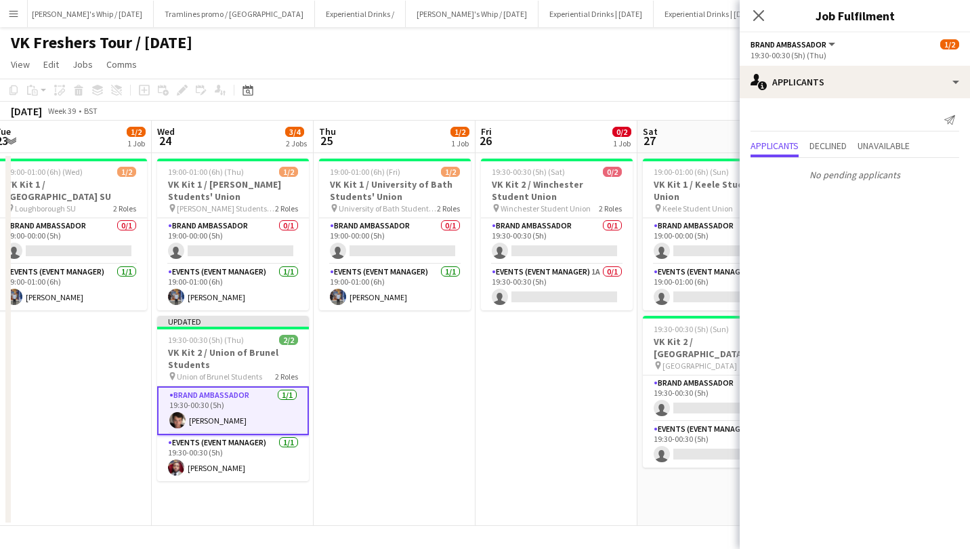
scroll to position [0, 440]
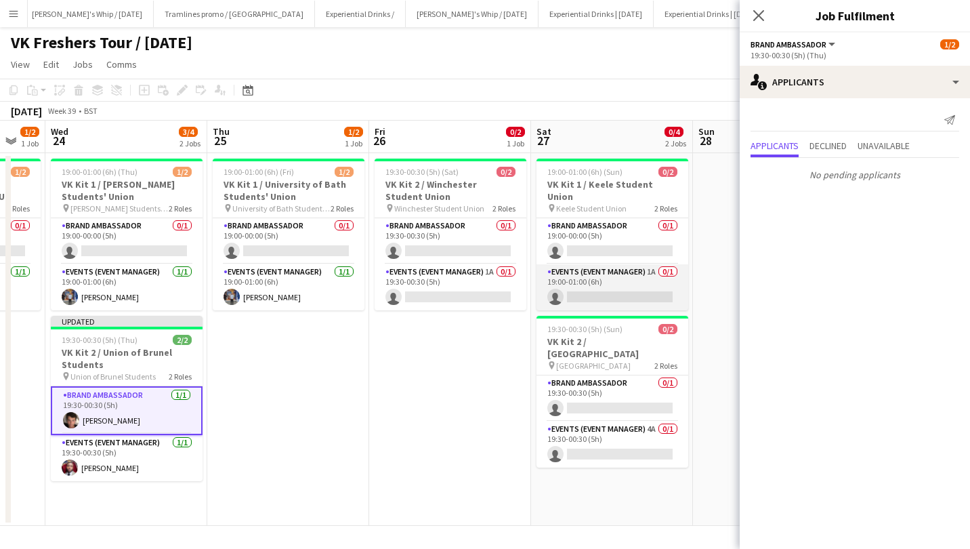
click at [627, 277] on app-card-role "Events (Event Manager) 1A 0/1 19:00-01:00 (6h) single-neutral-actions" at bounding box center [613, 287] width 152 height 46
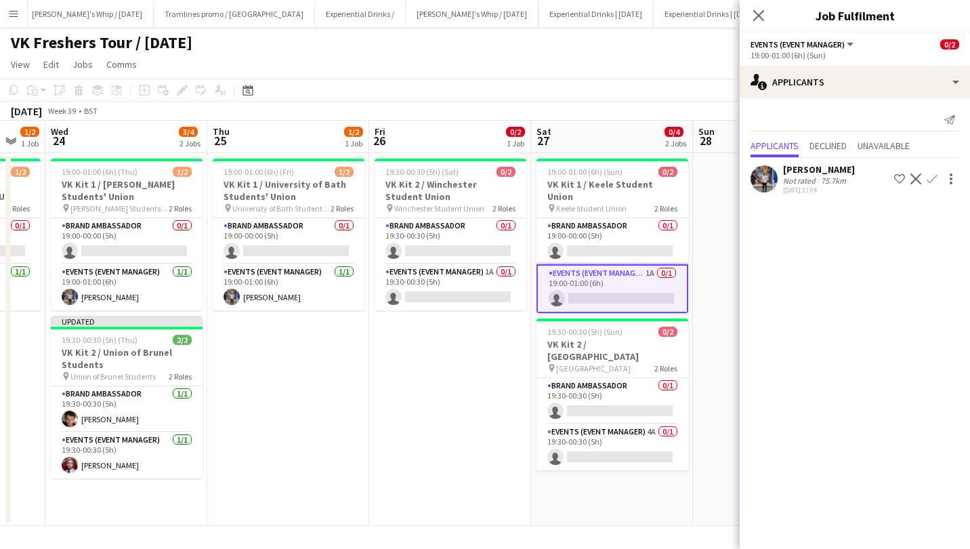
click at [934, 176] on app-icon "Confirm" at bounding box center [932, 178] width 11 height 11
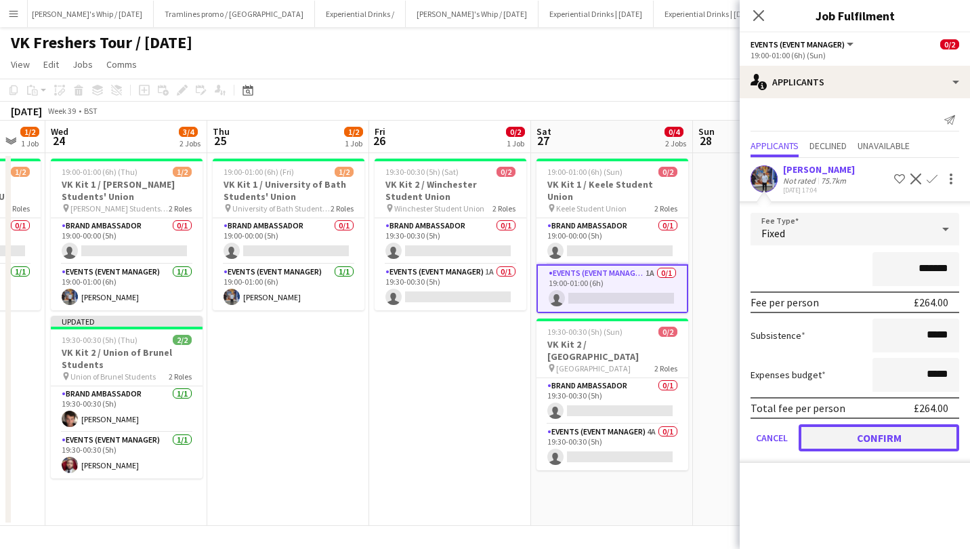
click at [897, 433] on button "Confirm" at bounding box center [879, 437] width 161 height 27
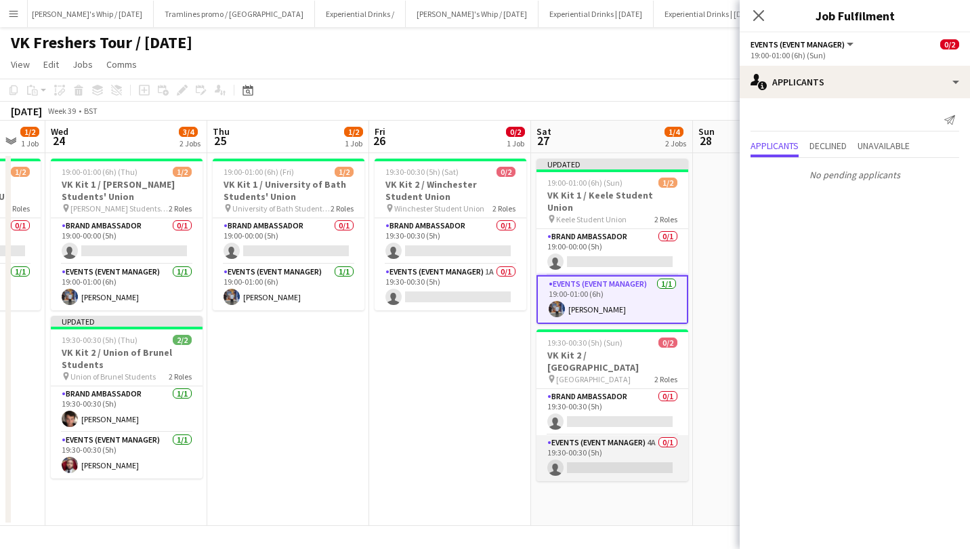
click at [605, 435] on app-card-role "Events (Event Manager) 4A 0/1 19:30-00:30 (5h) single-neutral-actions" at bounding box center [613, 458] width 152 height 46
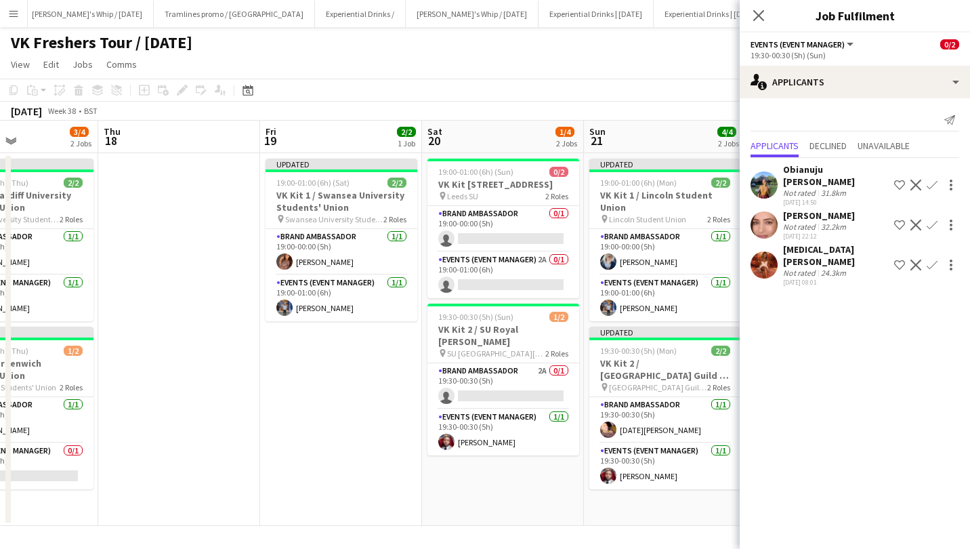
scroll to position [0, 388]
click at [536, 287] on app-card-role "Events (Event Manager) 2A 0/1 19:00-01:00 (6h) single-neutral-actions" at bounding box center [504, 275] width 152 height 46
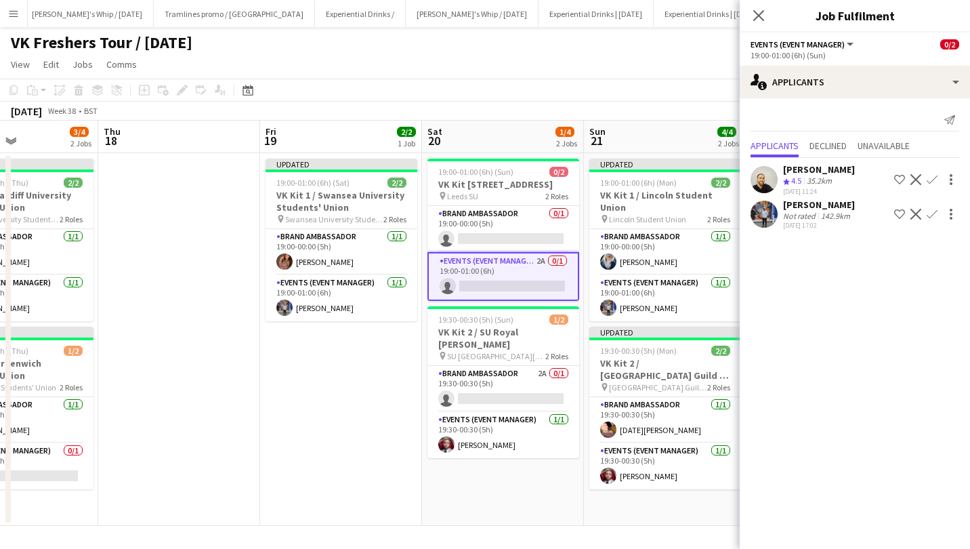
click at [934, 209] on app-icon "Confirm" at bounding box center [932, 214] width 11 height 11
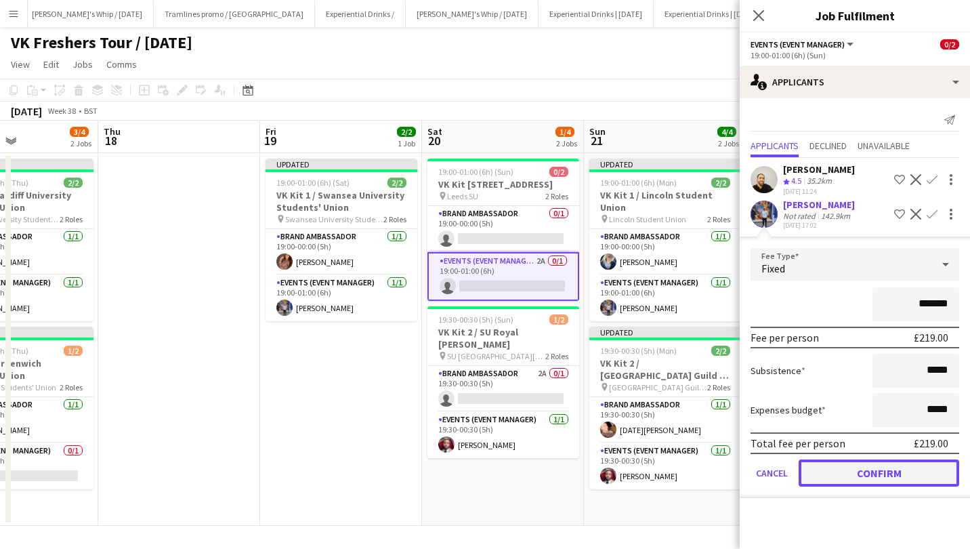
click at [872, 466] on button "Confirm" at bounding box center [879, 472] width 161 height 27
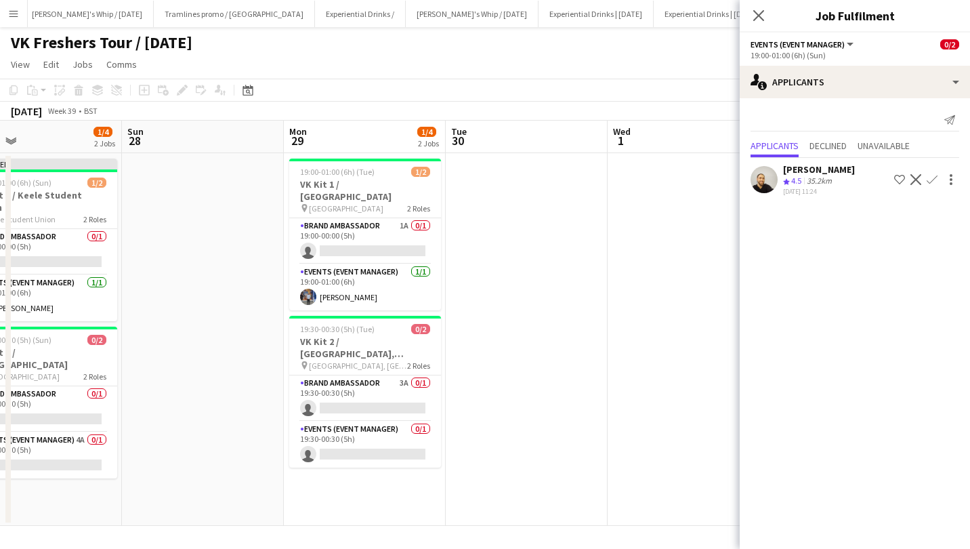
scroll to position [0, 527]
click at [377, 224] on app-card-role "Brand Ambassador 1A 0/1 19:00-00:00 (5h) single-neutral-actions" at bounding box center [364, 241] width 152 height 46
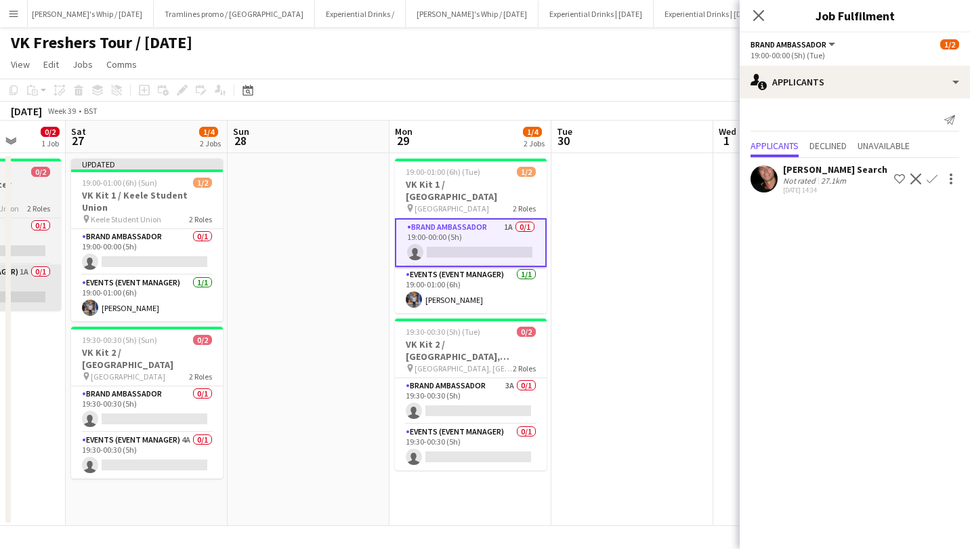
scroll to position [0, 387]
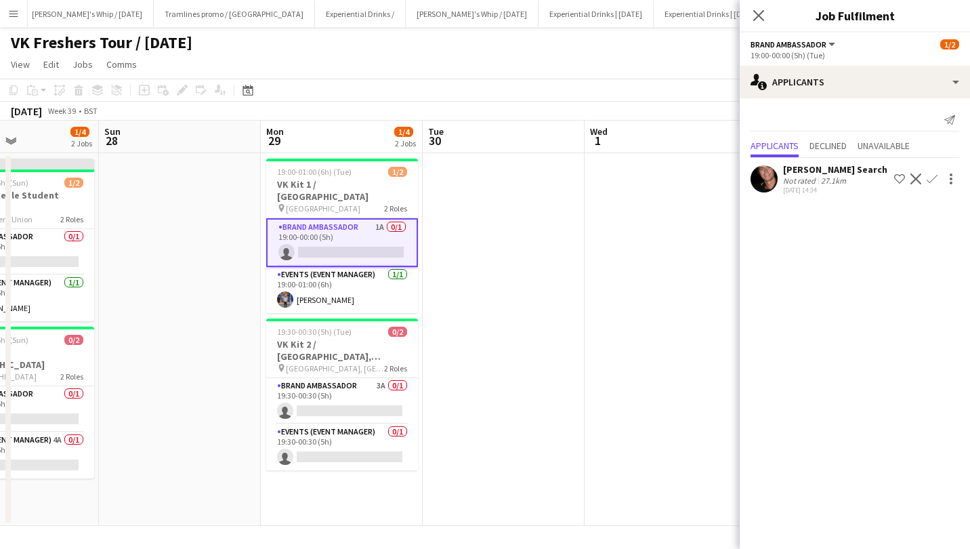
click at [937, 176] on app-icon "Confirm" at bounding box center [932, 178] width 11 height 11
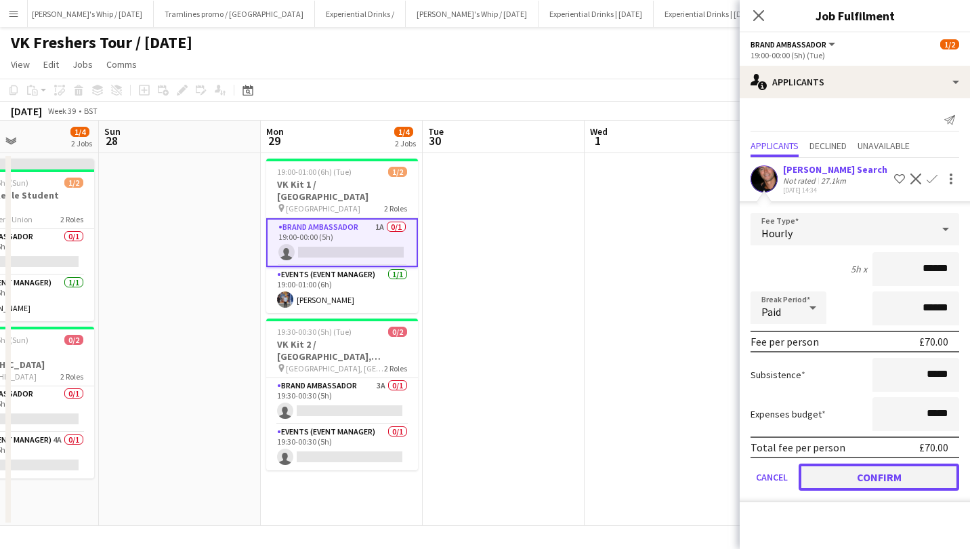
click at [877, 466] on button "Confirm" at bounding box center [879, 476] width 161 height 27
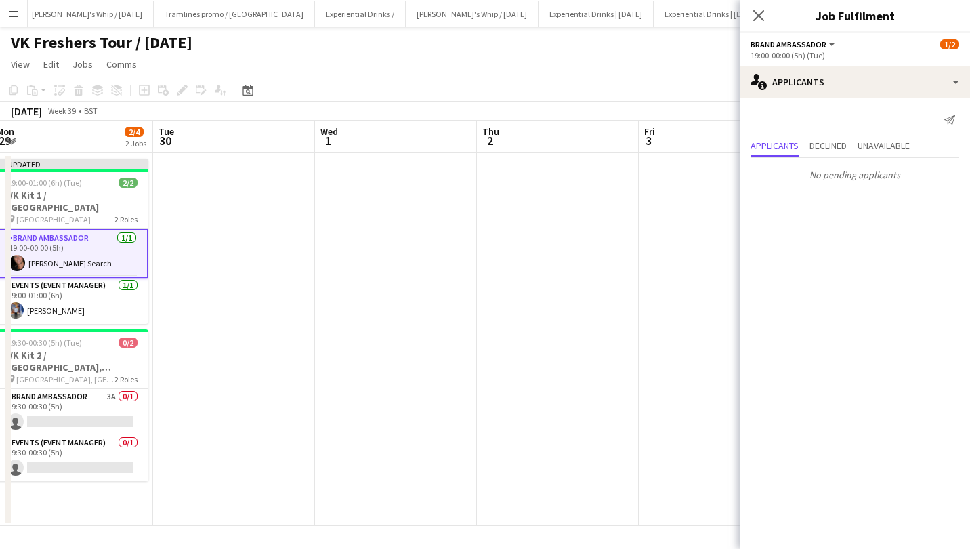
scroll to position [0, 302]
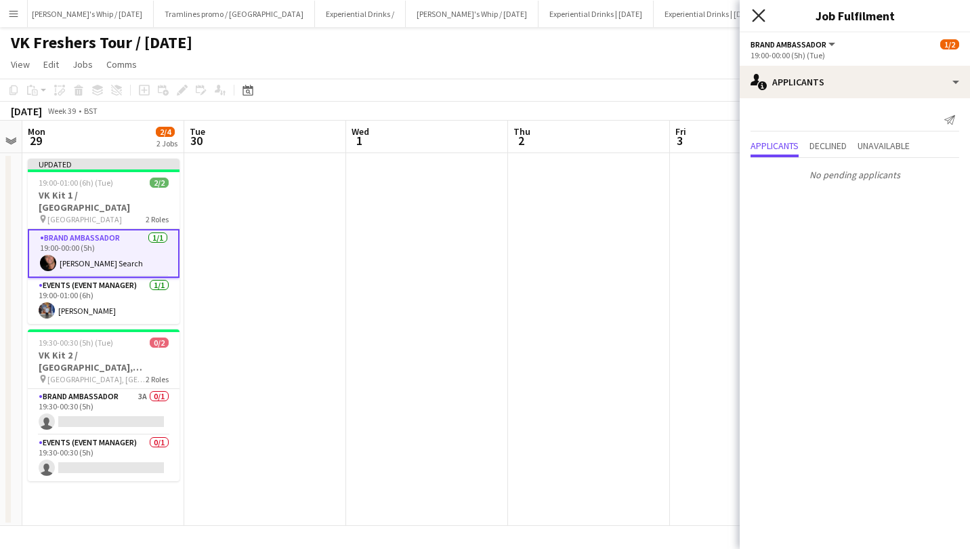
click at [760, 11] on icon "Close pop-in" at bounding box center [758, 15] width 13 height 13
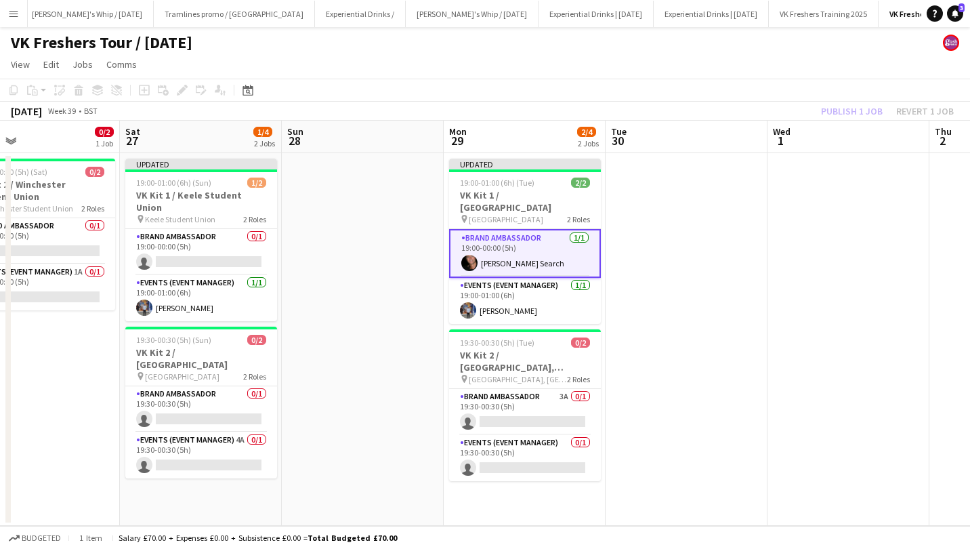
scroll to position [0, 367]
click at [528, 392] on app-card-role "Brand Ambassador 3A 0/1 19:30-00:30 (5h) single-neutral-actions" at bounding box center [525, 412] width 152 height 46
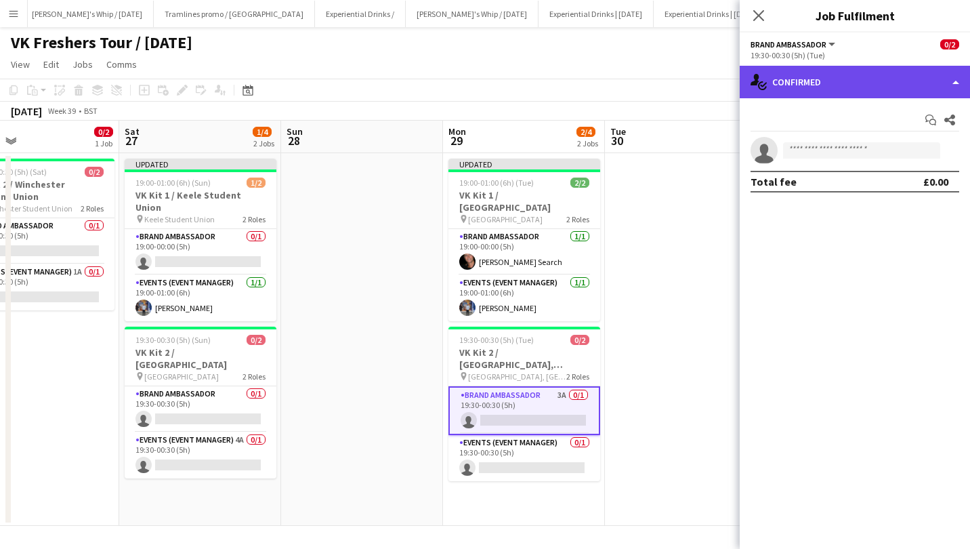
click at [856, 81] on div "single-neutral-actions-check-2 Confirmed" at bounding box center [855, 82] width 230 height 33
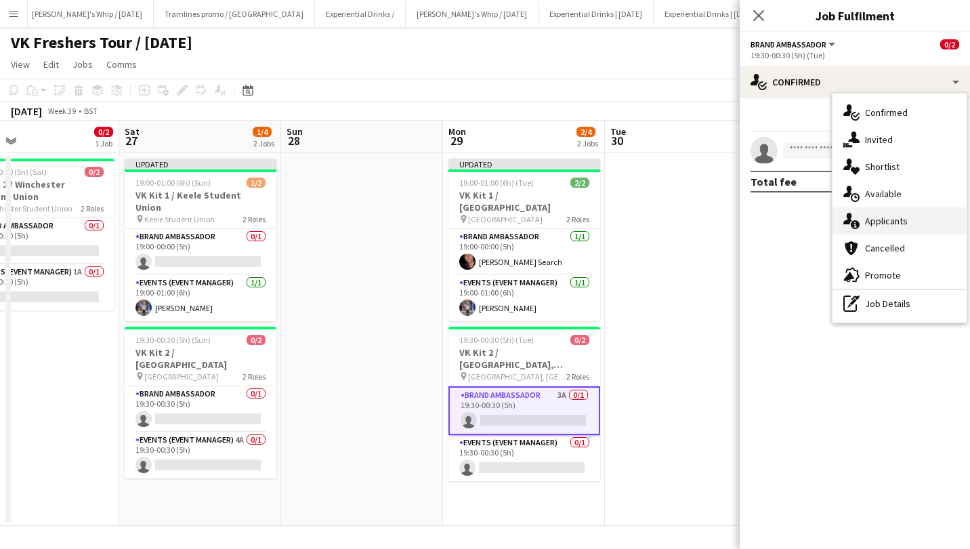
click at [898, 210] on div "single-neutral-actions-information Applicants" at bounding box center [900, 220] width 134 height 27
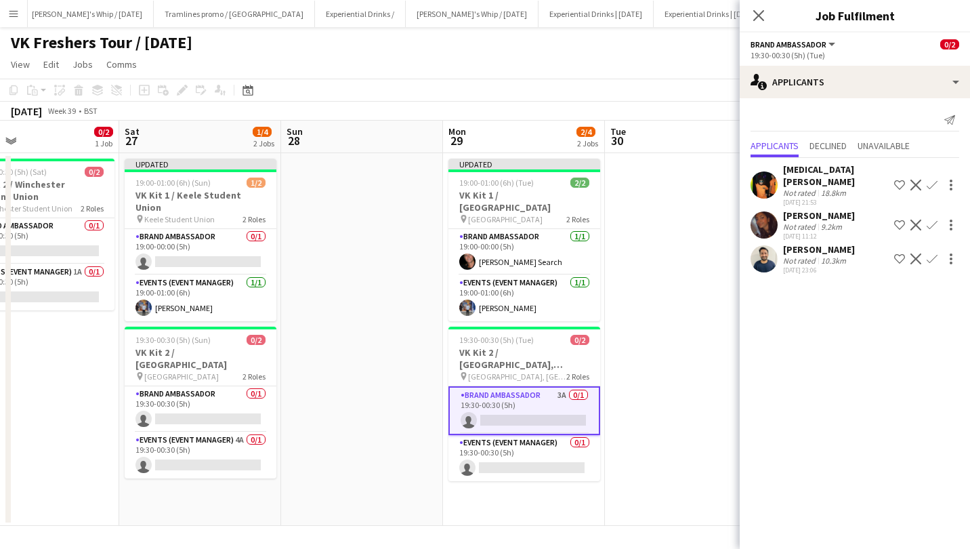
click at [929, 180] on app-icon "Confirm" at bounding box center [932, 185] width 11 height 11
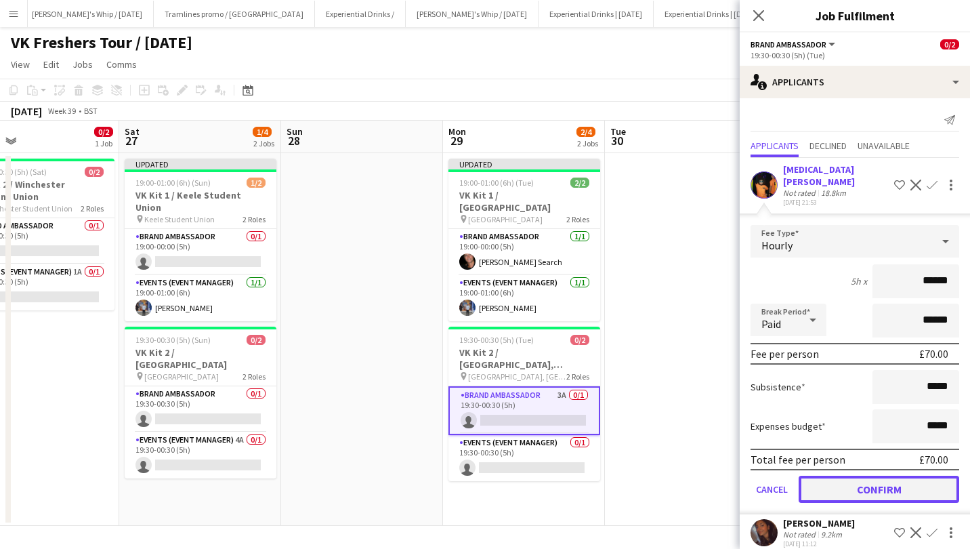
click at [866, 476] on button "Confirm" at bounding box center [879, 489] width 161 height 27
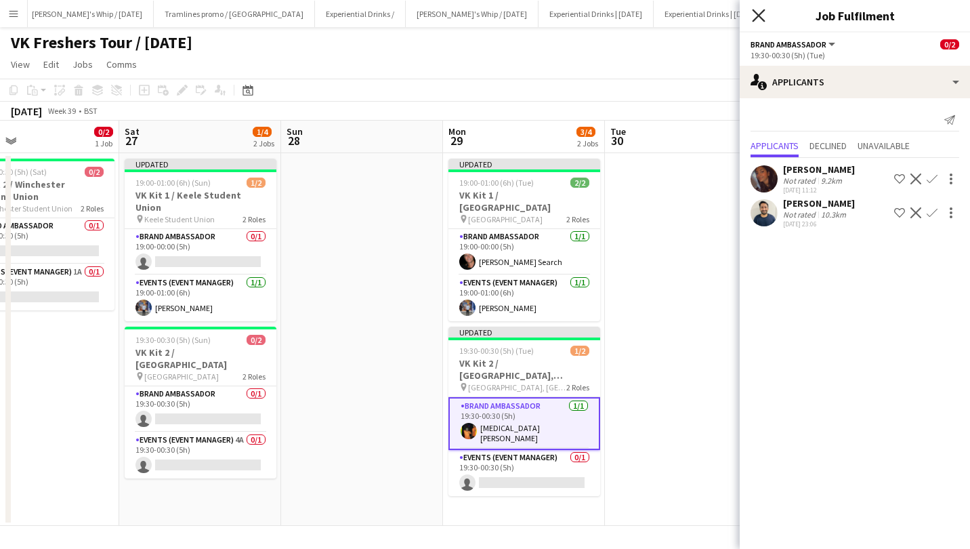
click at [762, 20] on icon at bounding box center [758, 15] width 13 height 13
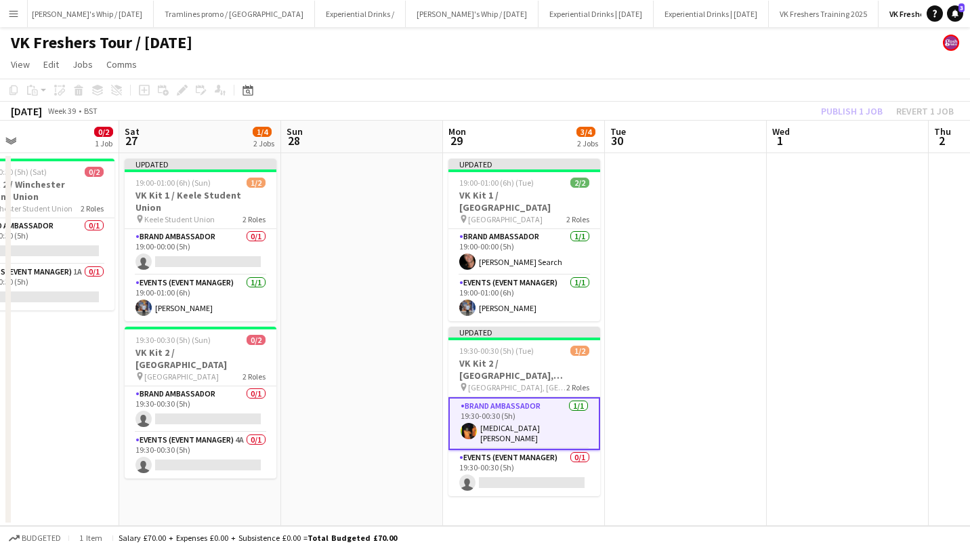
click at [783, 203] on app-date-cell at bounding box center [848, 339] width 162 height 373
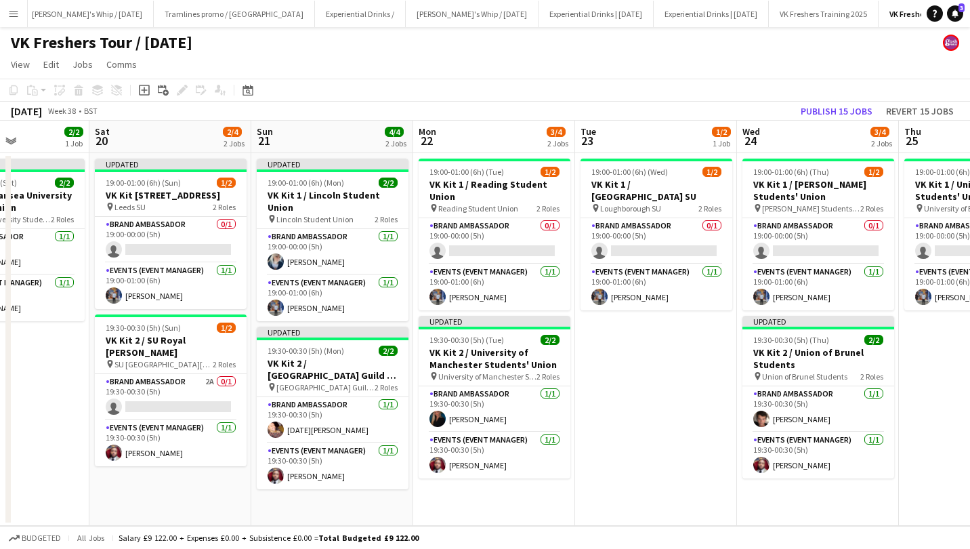
scroll to position [0, 382]
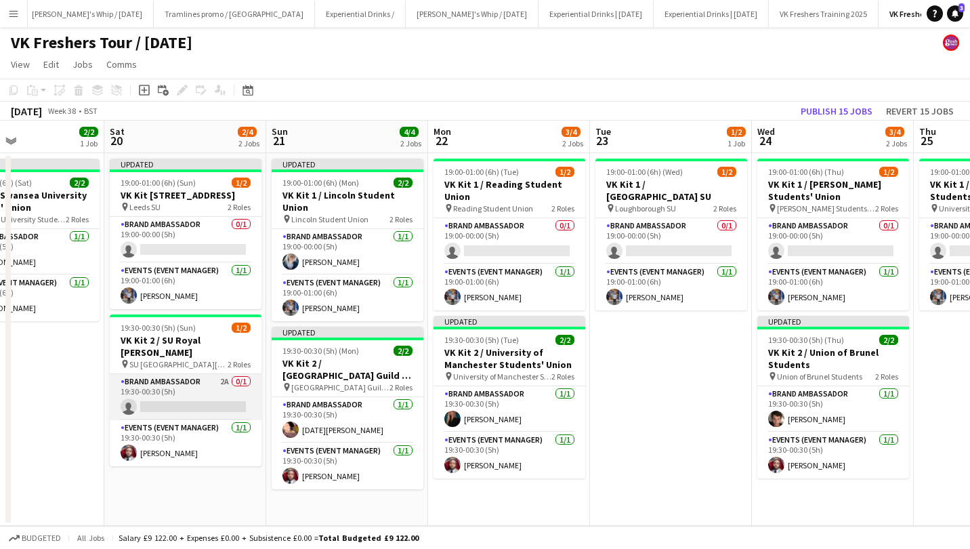
click at [200, 388] on app-card-role "Brand Ambassador 2A 0/1 19:30-00:30 (5h) single-neutral-actions" at bounding box center [186, 397] width 152 height 46
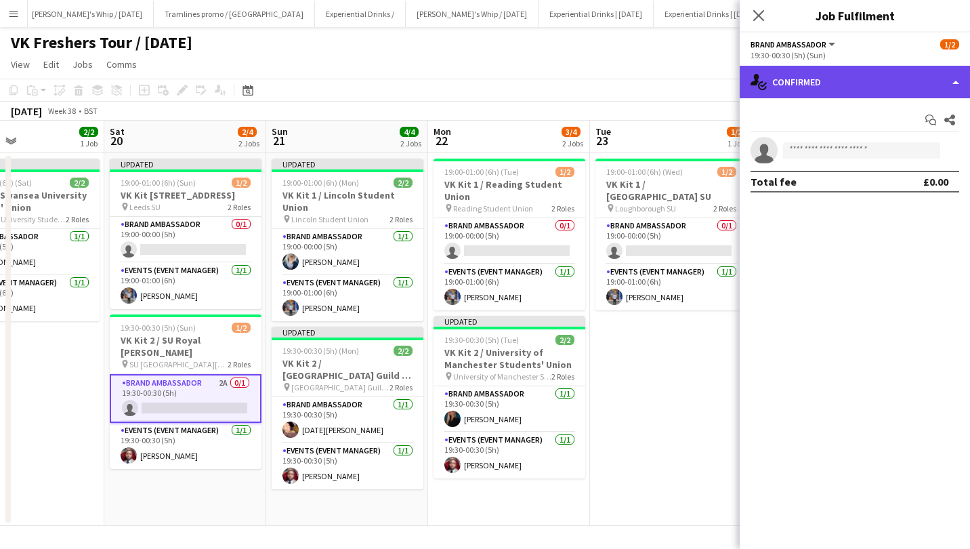
click at [804, 96] on div "single-neutral-actions-check-2 Confirmed" at bounding box center [855, 82] width 230 height 33
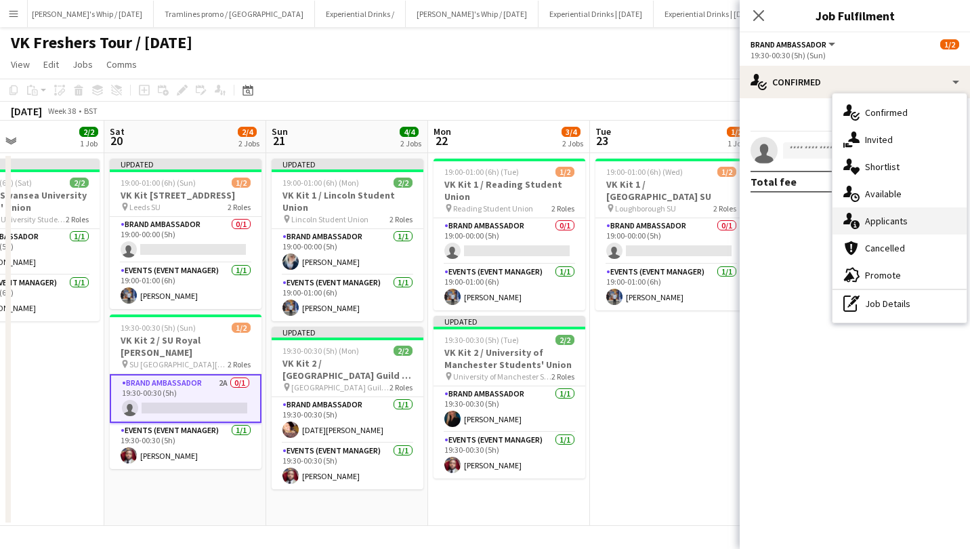
click at [869, 222] on div "single-neutral-actions-information Applicants" at bounding box center [900, 220] width 134 height 27
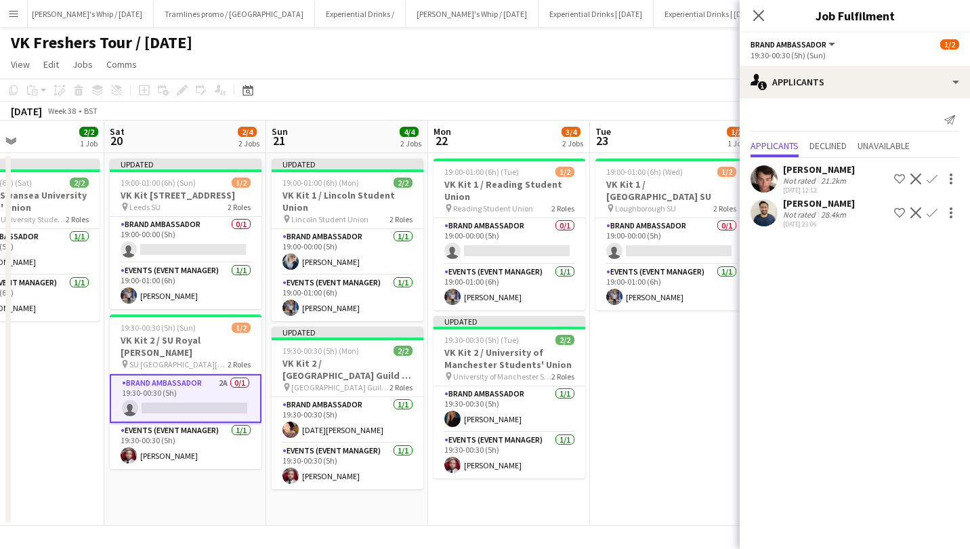
click at [932, 178] on app-icon "Confirm" at bounding box center [932, 178] width 11 height 11
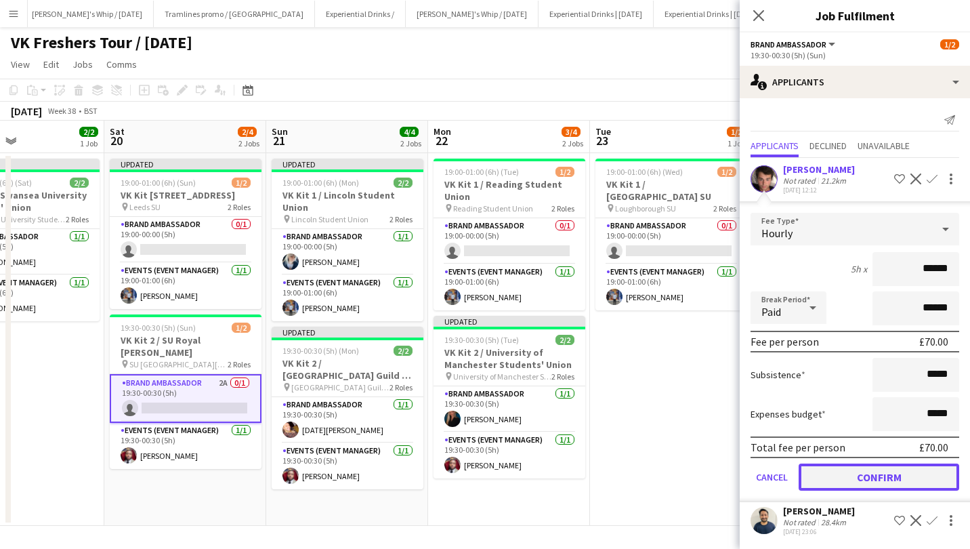
click at [844, 470] on button "Confirm" at bounding box center [879, 476] width 161 height 27
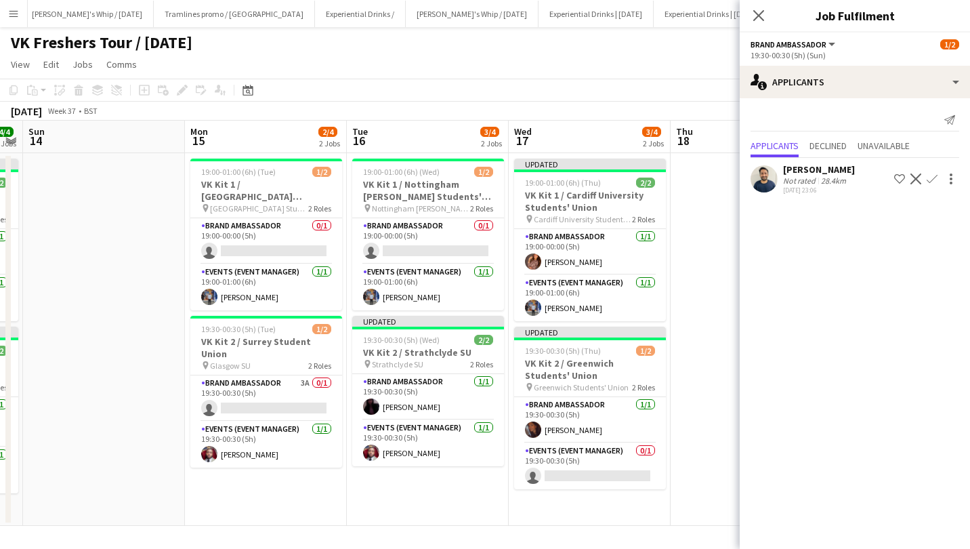
scroll to position [0, 302]
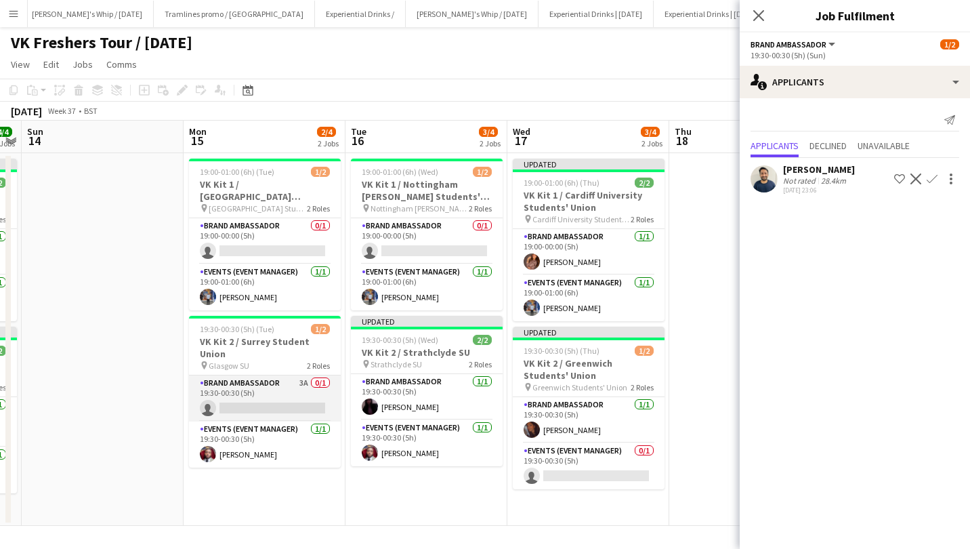
click at [272, 389] on app-card-role "Brand Ambassador 3A 0/1 19:30-00:30 (5h) single-neutral-actions" at bounding box center [265, 398] width 152 height 46
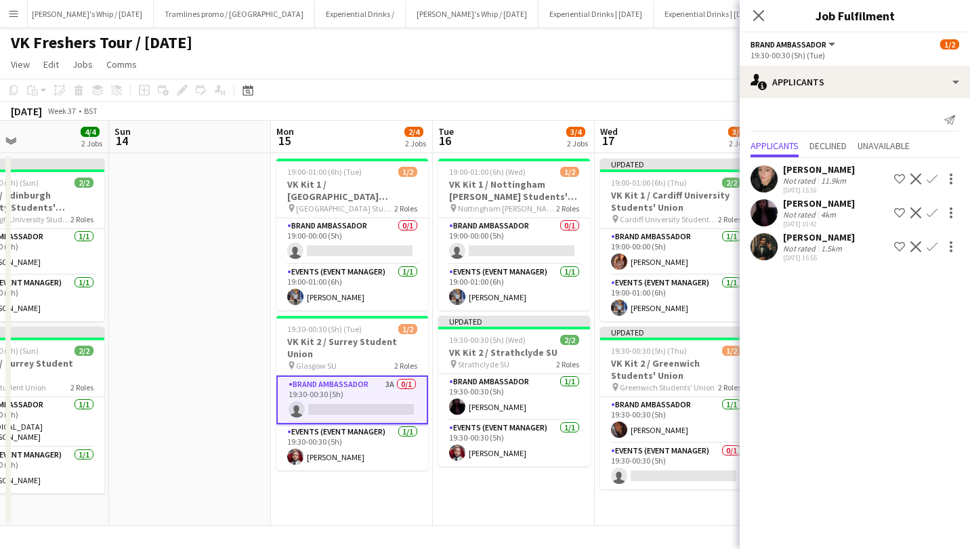
scroll to position [0, 376]
click at [835, 163] on div "Hannah Dorrington" at bounding box center [819, 169] width 72 height 12
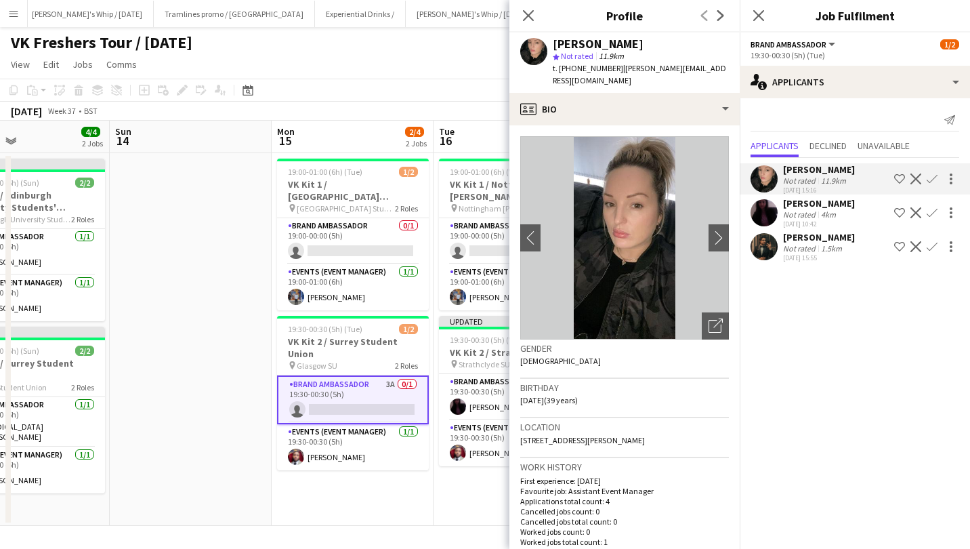
click at [821, 197] on div "Naina Bhardwaj" at bounding box center [819, 203] width 72 height 12
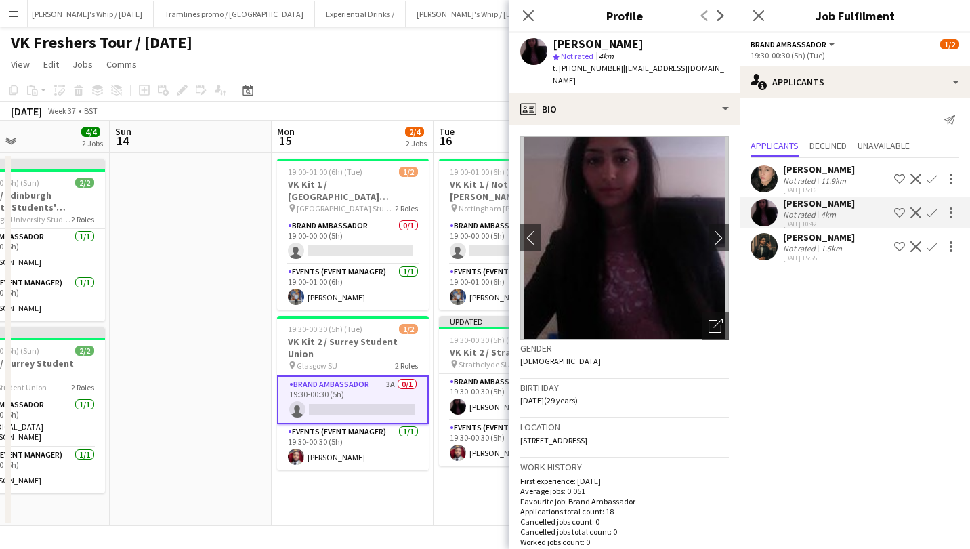
click at [935, 212] on app-icon "Confirm" at bounding box center [932, 212] width 11 height 11
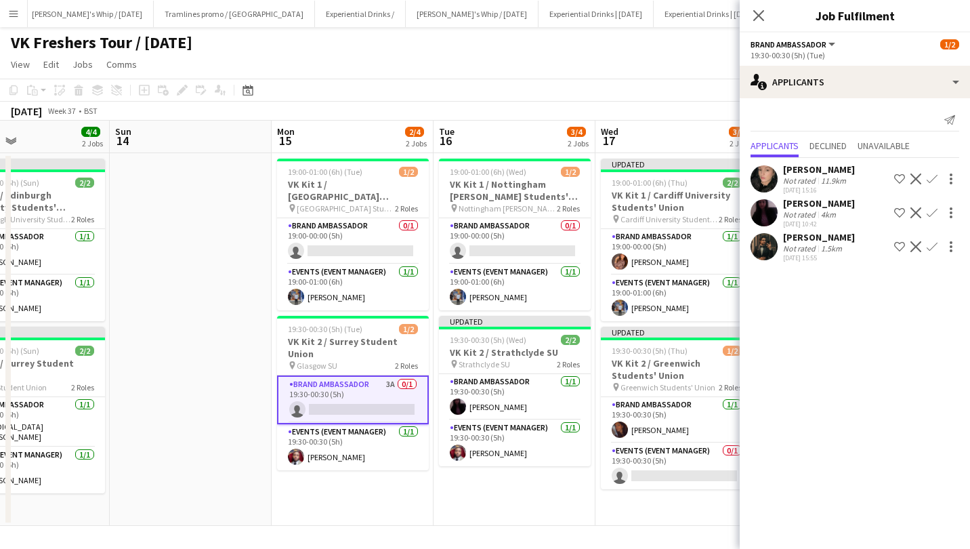
click at [935, 212] on app-icon "Confirm" at bounding box center [932, 212] width 11 height 11
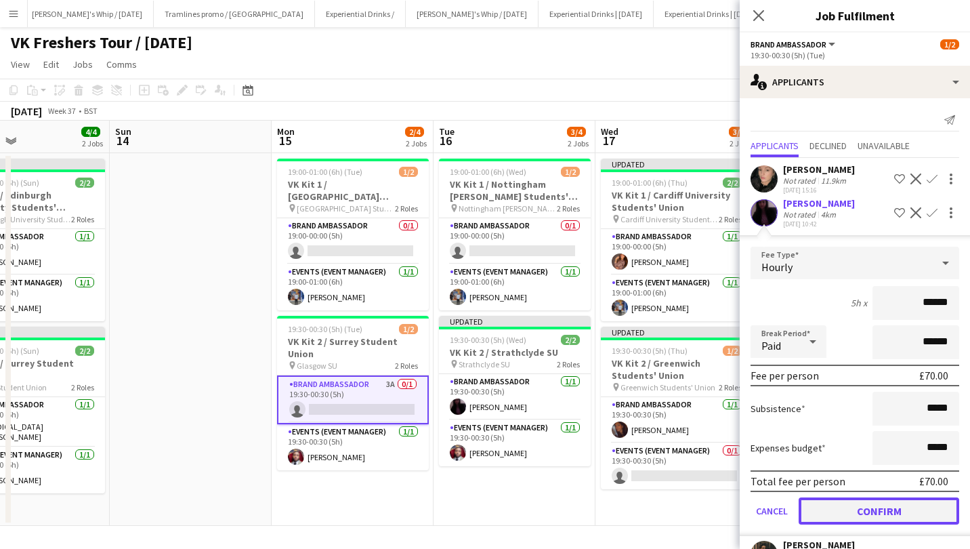
click at [880, 507] on button "Confirm" at bounding box center [879, 510] width 161 height 27
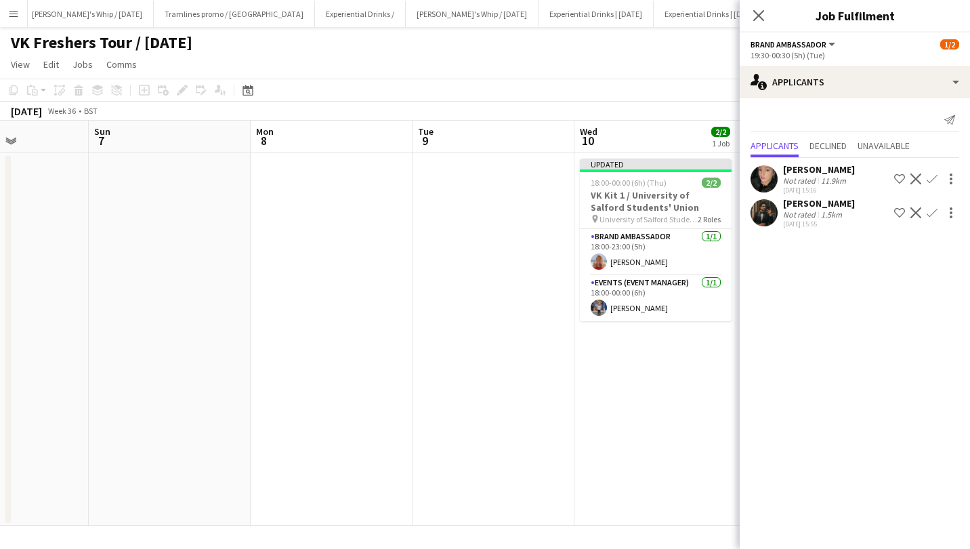
scroll to position [0, 359]
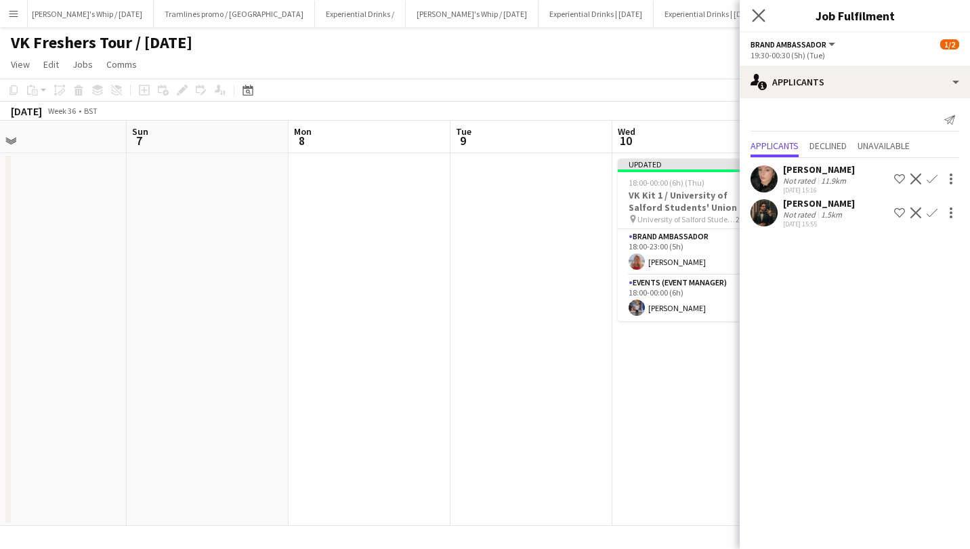
click at [765, 14] on icon "Close pop-in" at bounding box center [758, 15] width 13 height 13
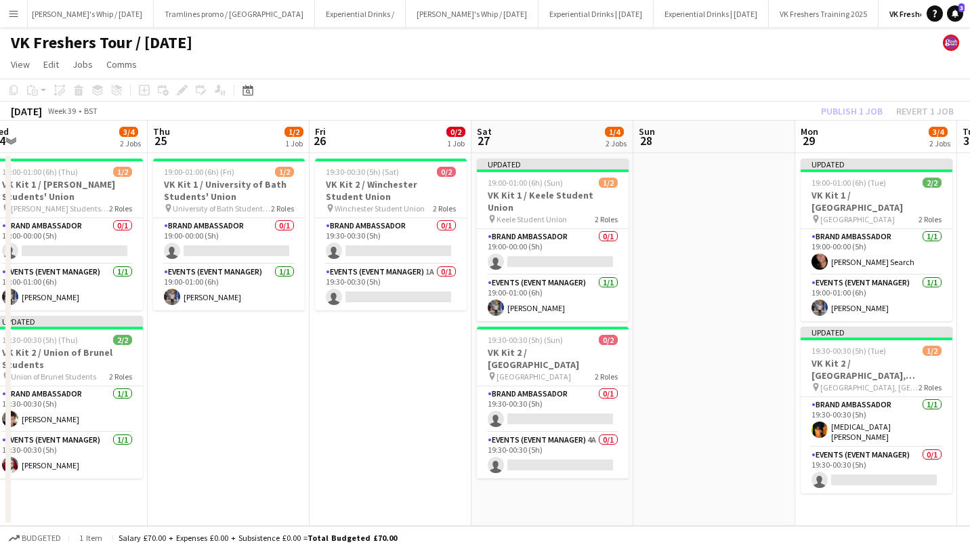
scroll to position [0, 503]
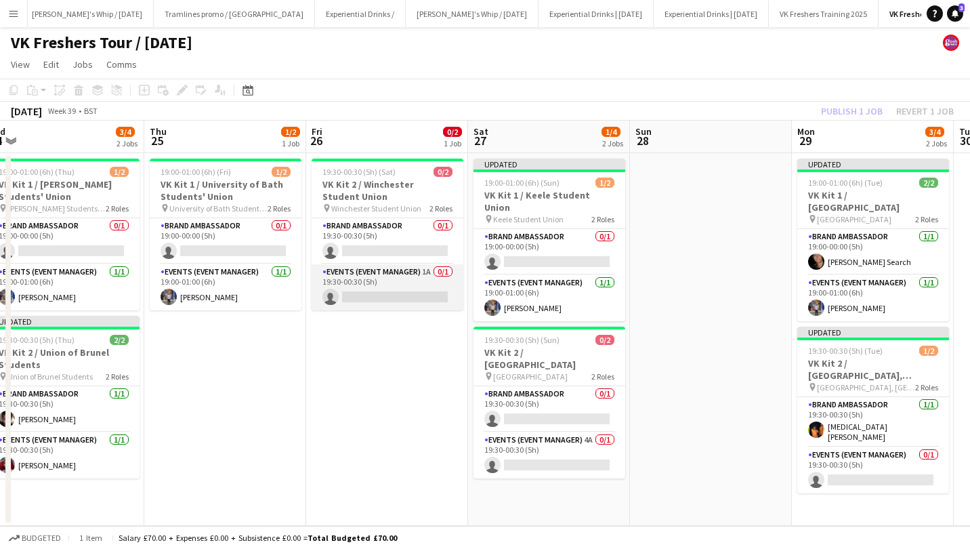
click at [400, 294] on app-card-role "Events (Event Manager) 1A 0/1 19:30-00:30 (5h) single-neutral-actions" at bounding box center [388, 287] width 152 height 46
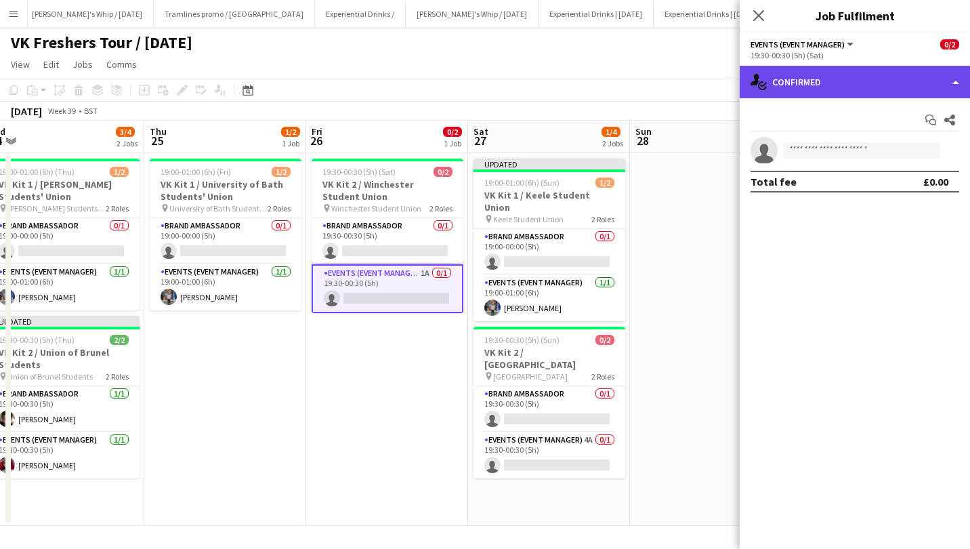
click at [860, 84] on div "single-neutral-actions-check-2 Confirmed" at bounding box center [855, 82] width 230 height 33
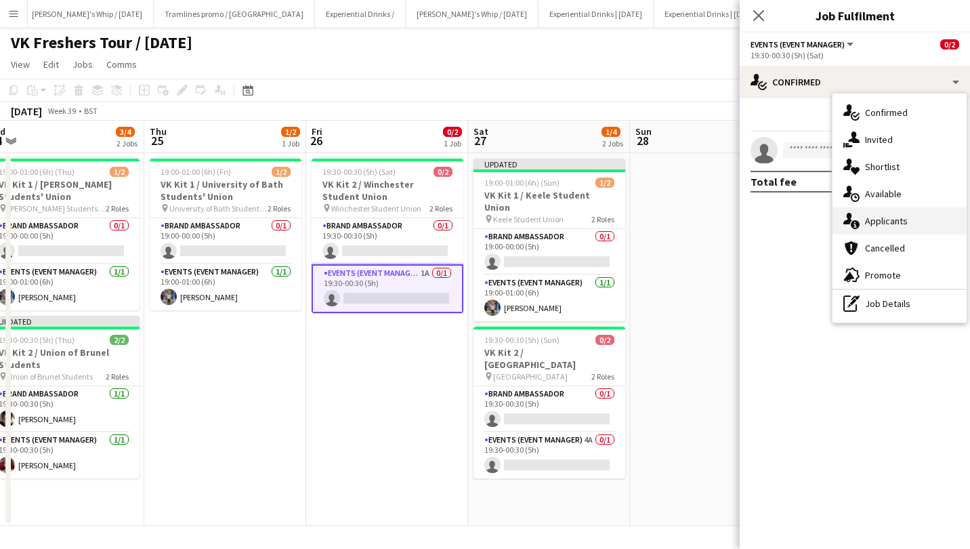
click at [898, 211] on div "single-neutral-actions-information Applicants" at bounding box center [900, 220] width 134 height 27
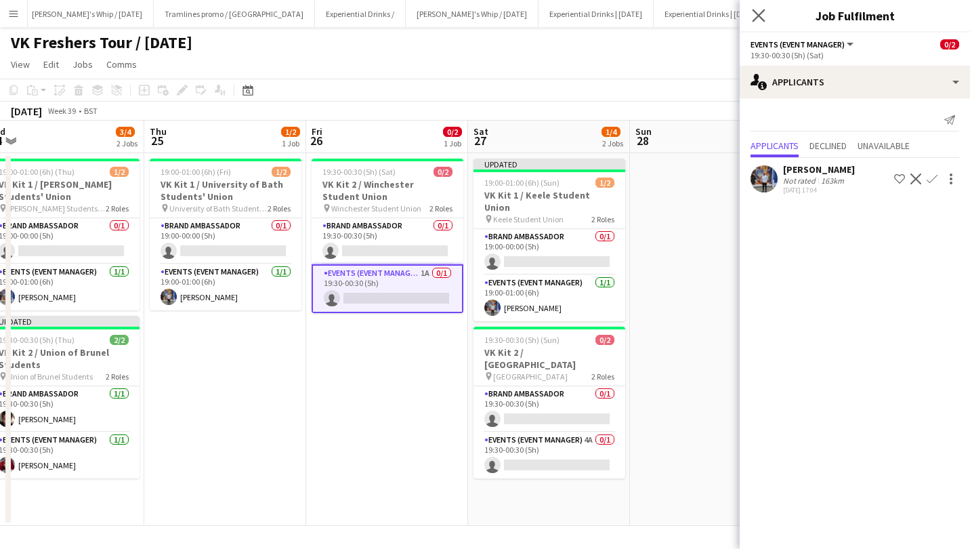
click at [766, 12] on app-icon "Close pop-in" at bounding box center [759, 16] width 20 height 20
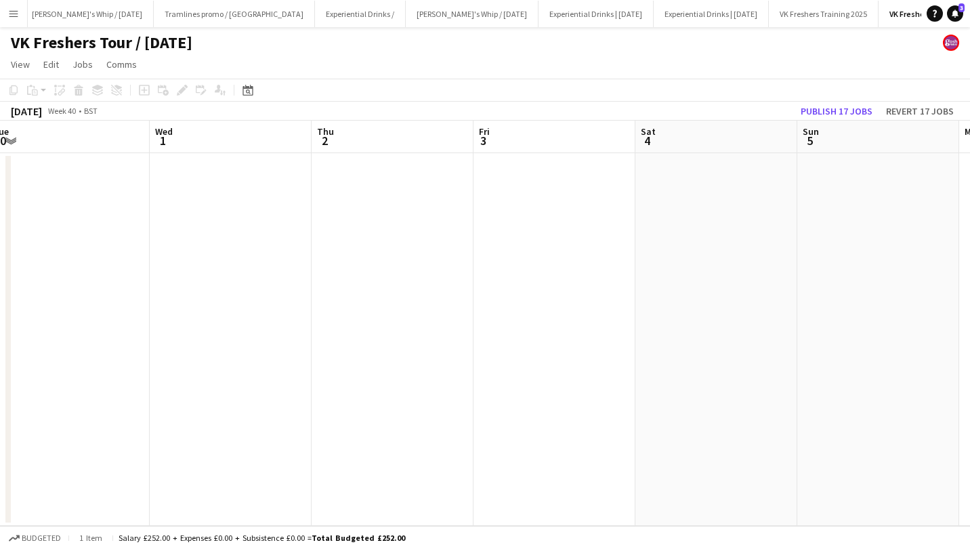
scroll to position [0, 435]
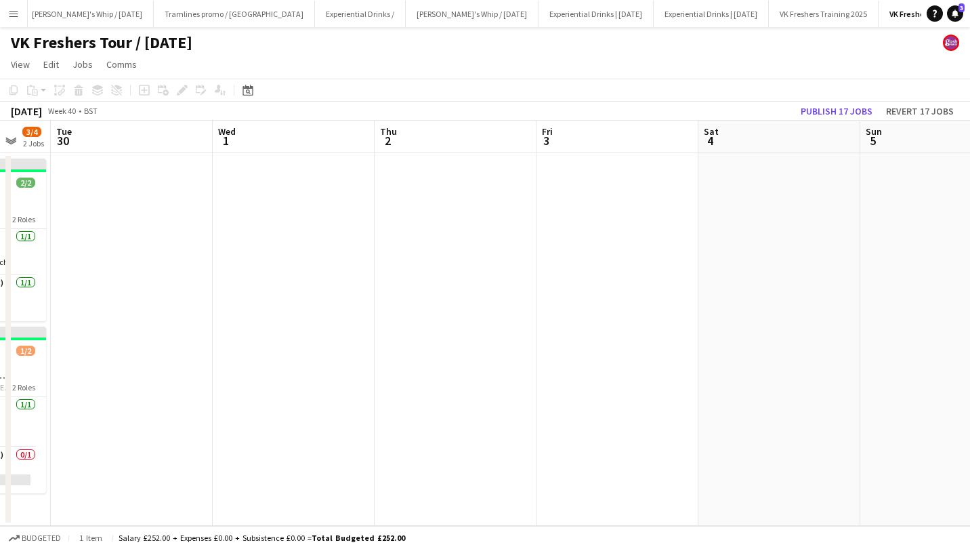
click at [790, 279] on app-date-cell at bounding box center [780, 339] width 162 height 373
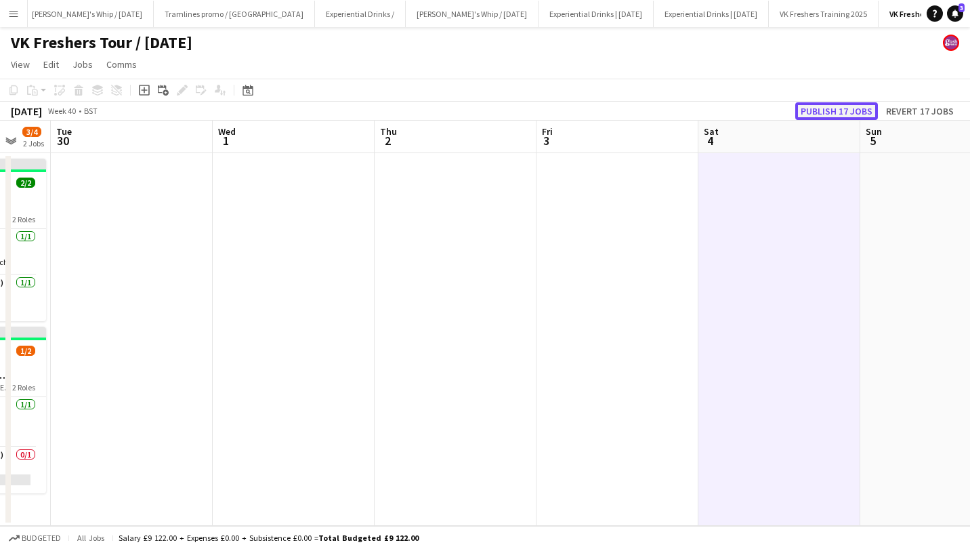
click at [821, 110] on button "Publish 17 jobs" at bounding box center [837, 111] width 83 height 18
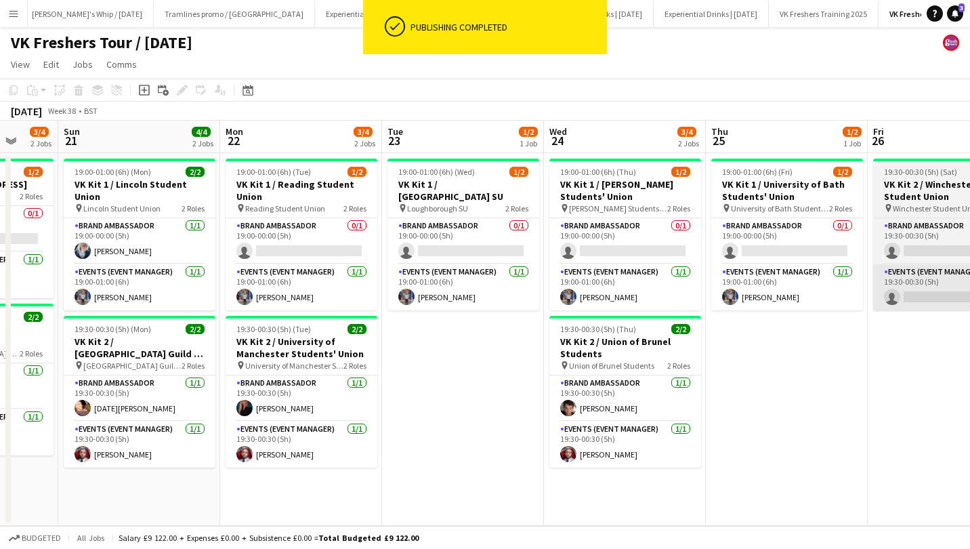
scroll to position [0, 319]
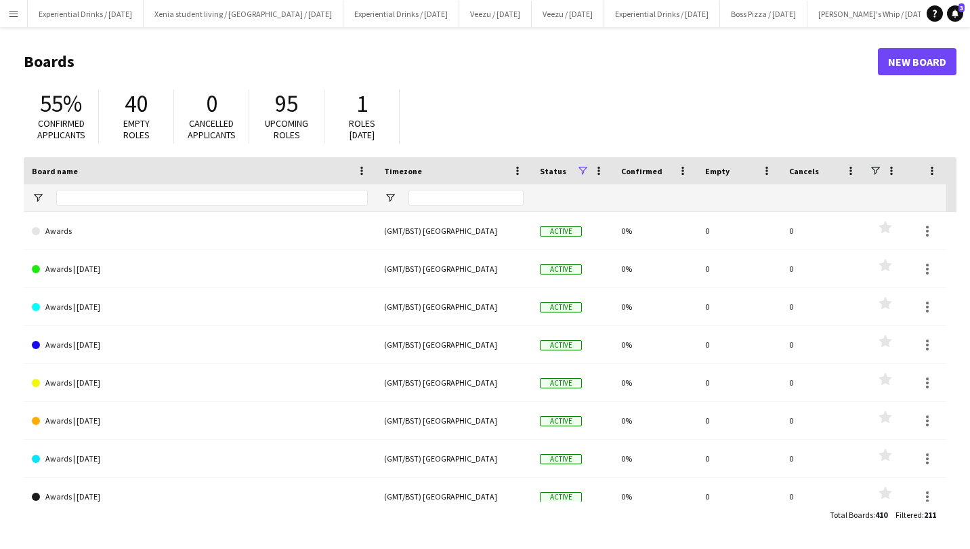
click at [17, 10] on app-icon "Menu" at bounding box center [13, 13] width 11 height 11
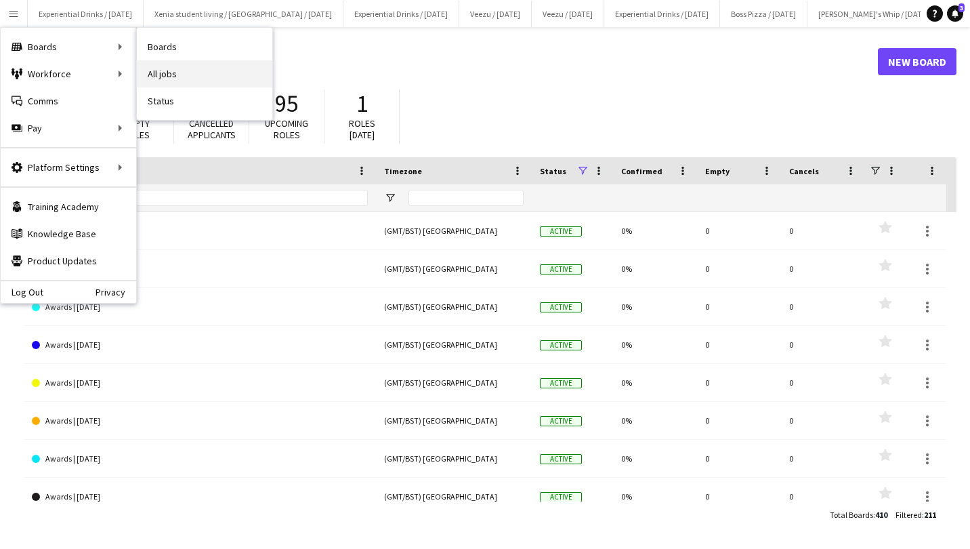
click at [173, 75] on link "All jobs" at bounding box center [205, 73] width 136 height 27
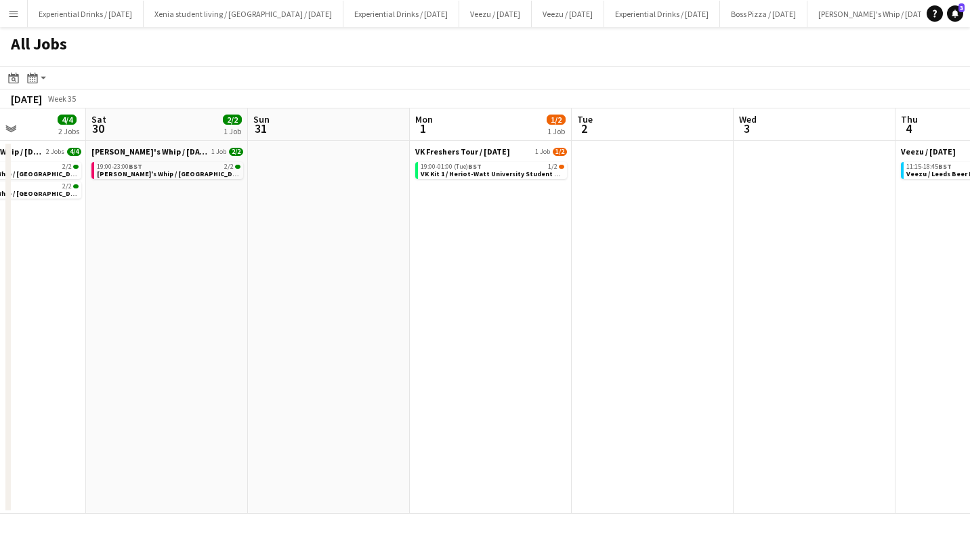
scroll to position [0, 390]
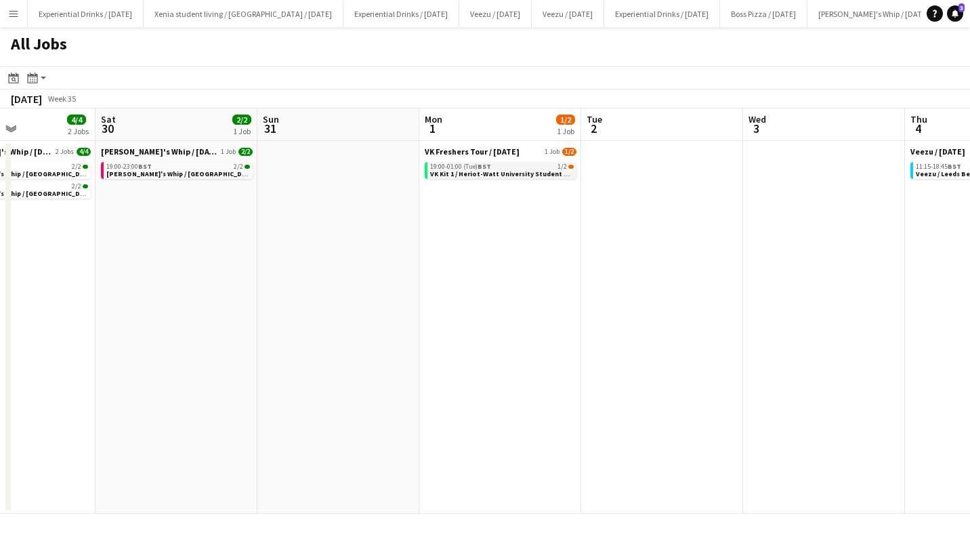
click at [505, 168] on div "19:00-01:00 (Tue) BST 1/2" at bounding box center [502, 166] width 144 height 7
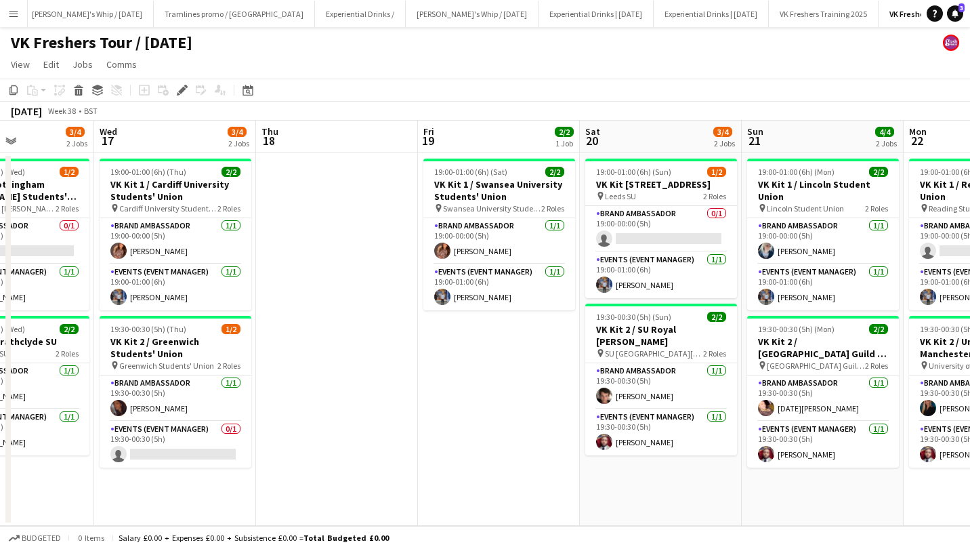
scroll to position [0, 532]
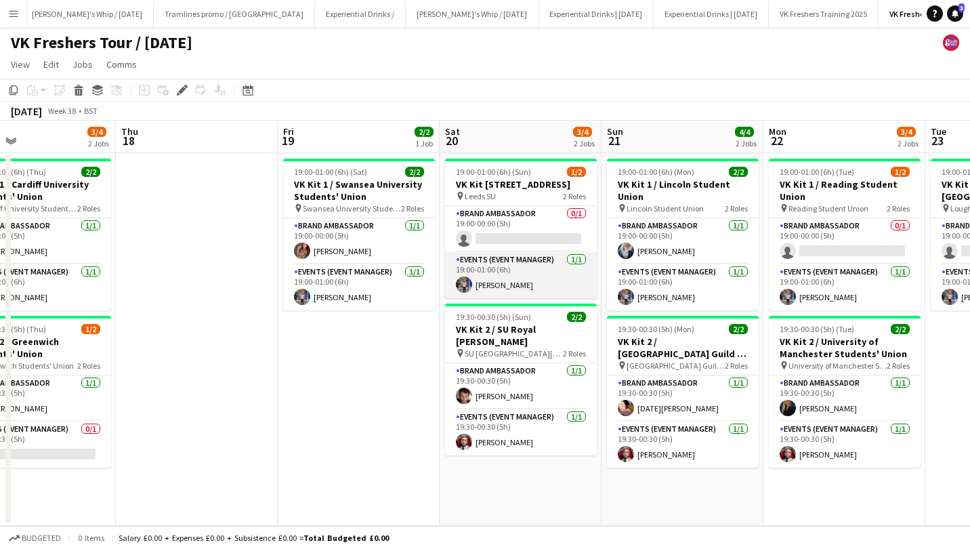
click at [525, 281] on app-card-role "Events (Event Manager) 1/1 19:00-01:00 (6h) Callum Clark" at bounding box center [521, 275] width 152 height 46
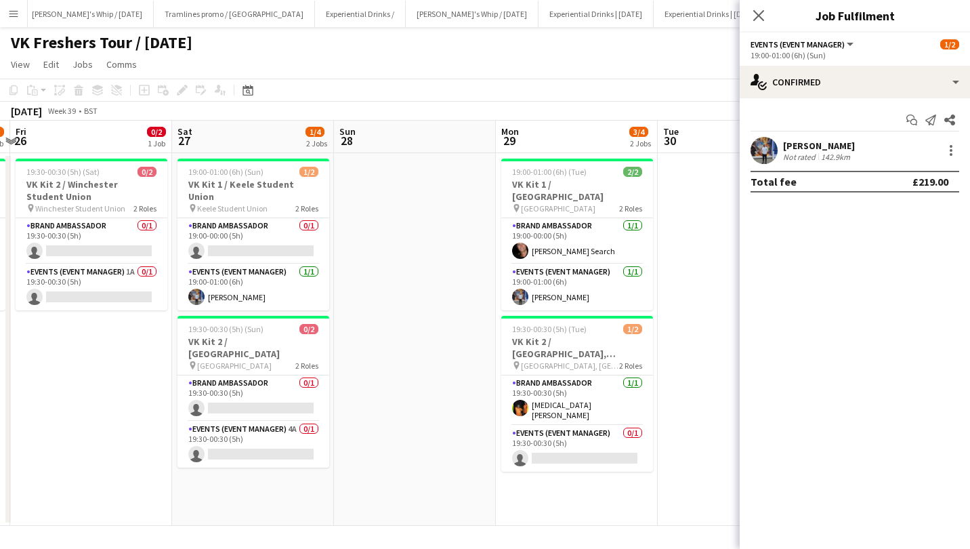
scroll to position [0, 476]
click at [757, 12] on icon "Close pop-in" at bounding box center [758, 15] width 13 height 13
